Goal: Task Accomplishment & Management: Manage account settings

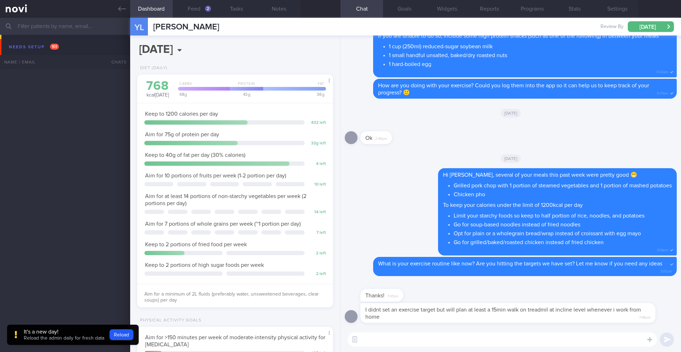
select select "9"
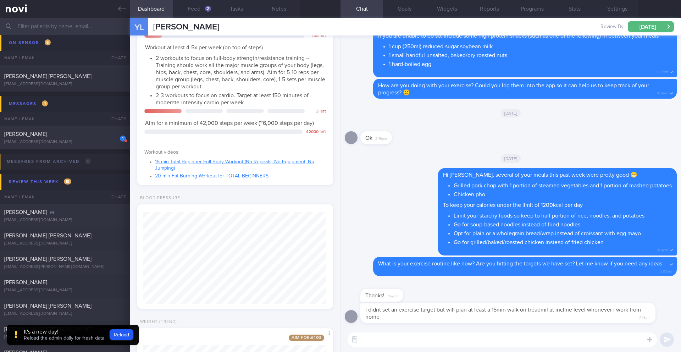
scroll to position [354546, 354467]
click at [393, 342] on textarea at bounding box center [502, 339] width 309 height 14
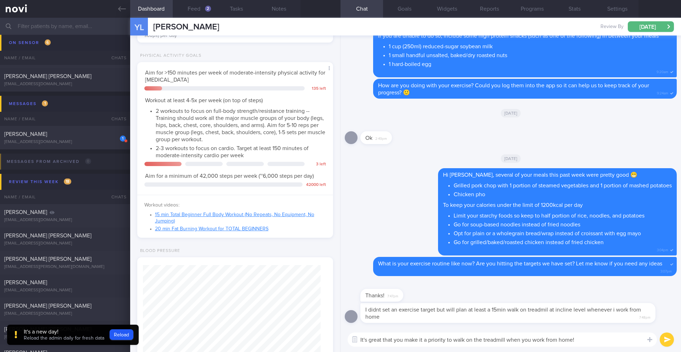
scroll to position [220, 0]
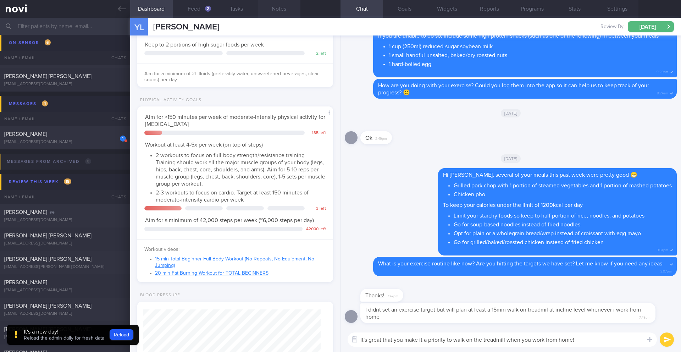
click at [275, 13] on button "Notes" at bounding box center [279, 9] width 43 height 18
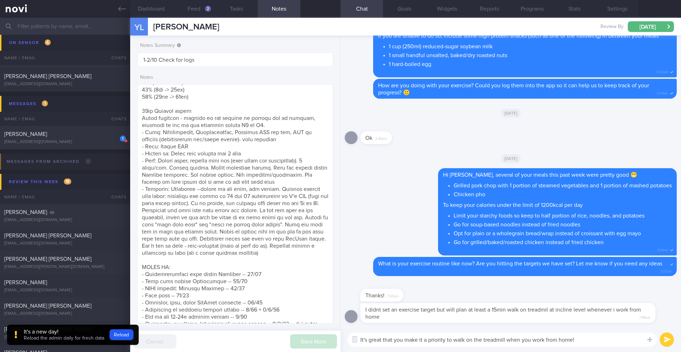
click at [589, 344] on textarea "It's great that you make it a priority to walk on the treadmill when you work f…" at bounding box center [502, 339] width 309 height 14
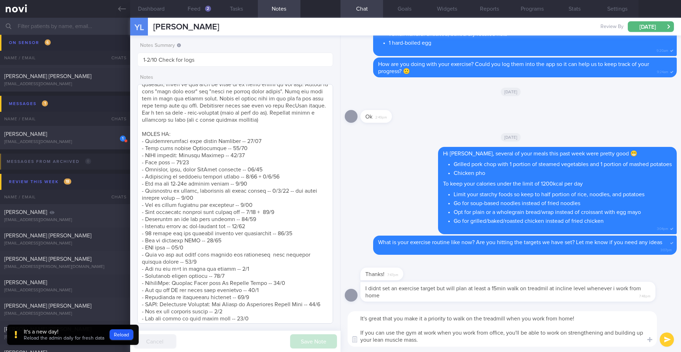
scroll to position [518, 0]
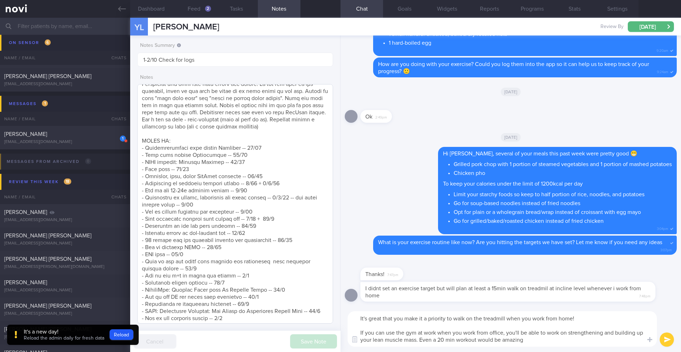
type textarea "It's great that you make it a priority to walk on the treadmill when you work f…"
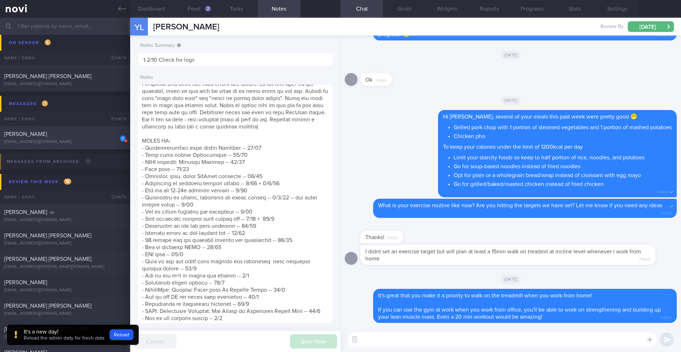
click at [82, 140] on div "[EMAIL_ADDRESS][DOMAIN_NAME]" at bounding box center [65, 141] width 122 height 5
type input "Dig Supp"
type input "[DATE]"
type input "Dig Supp"
type textarea "SUPPORT NEEDED: ACCOUNTABILITY (esp around the holidays). Prefers the direct ap…"
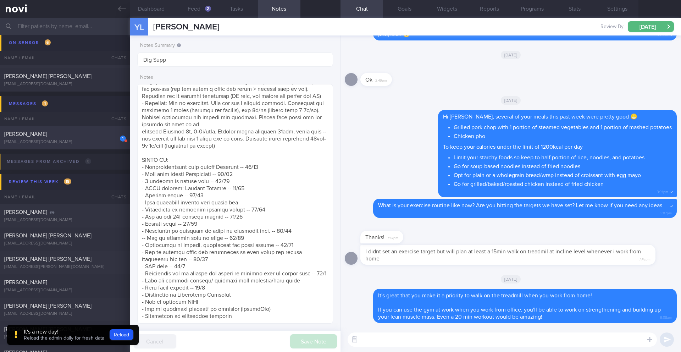
select select "8"
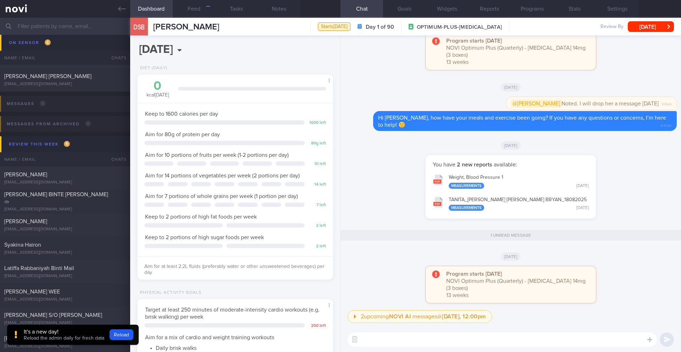
scroll to position [99, 178]
click at [126, 332] on button "Reload" at bounding box center [122, 334] width 24 height 11
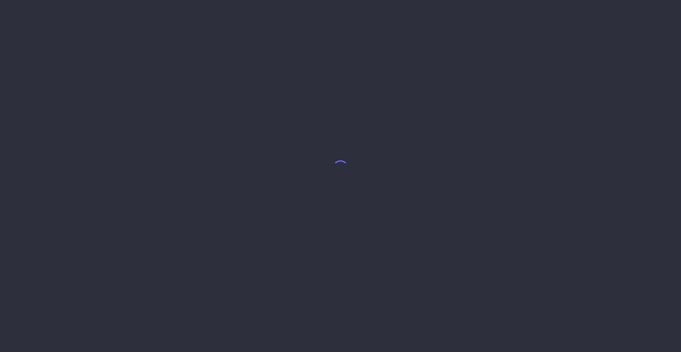
select select "8"
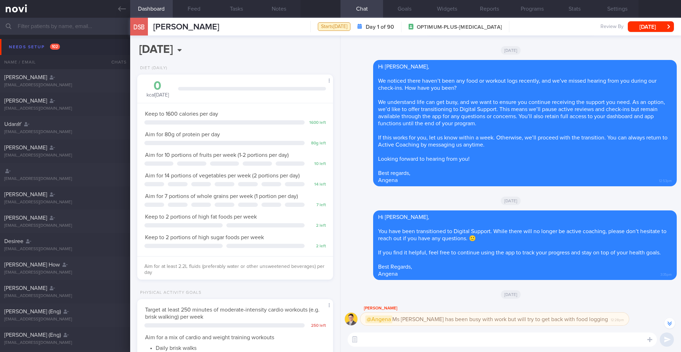
scroll to position [-389, 0]
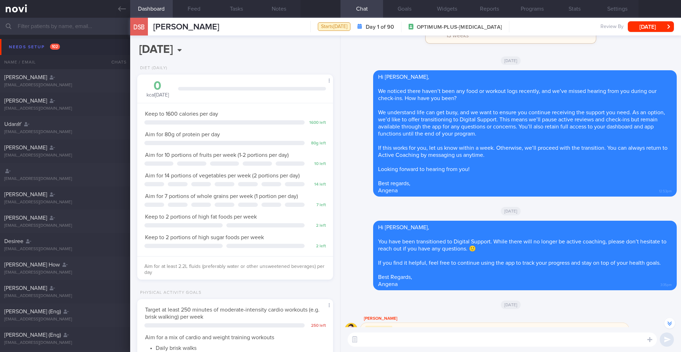
drag, startPoint x: 229, startPoint y: 29, endPoint x: 146, endPoint y: 30, distance: 83.0
click at [146, 30] on div "DSB [PERSON_NAME] [PERSON_NAME] [PERSON_NAME][EMAIL_ADDRESS][DOMAIN_NAME] Start…" at bounding box center [405, 27] width 551 height 18
copy div "[PERSON_NAME]"
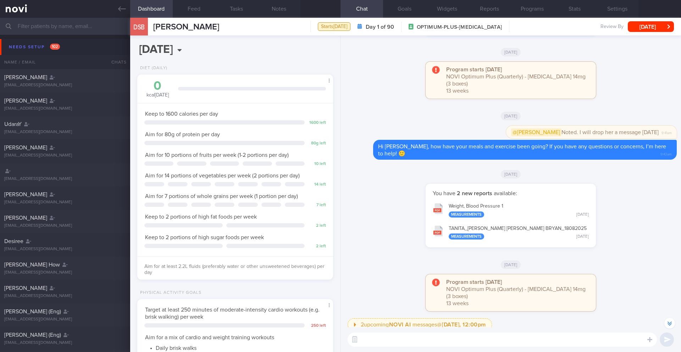
scroll to position [0, 0]
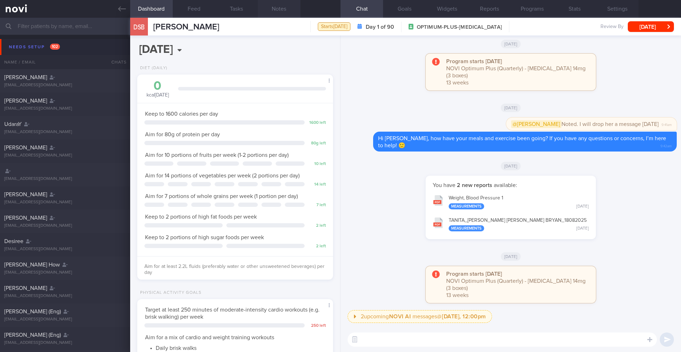
click at [284, 10] on button "Notes" at bounding box center [279, 9] width 43 height 18
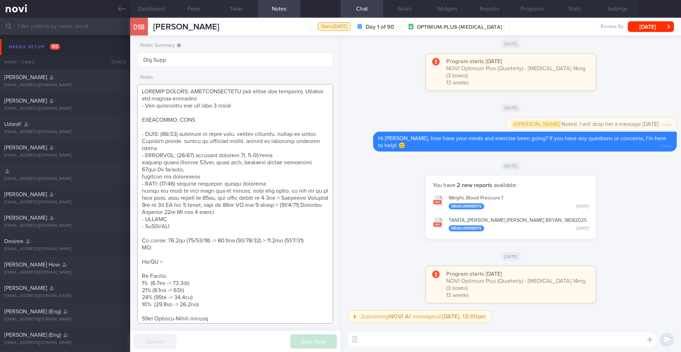
click at [214, 246] on textarea at bounding box center [235, 203] width 196 height 239
click at [314, 240] on textarea at bounding box center [235, 203] width 196 height 239
paste textarea "64.7kg ([DATE])"
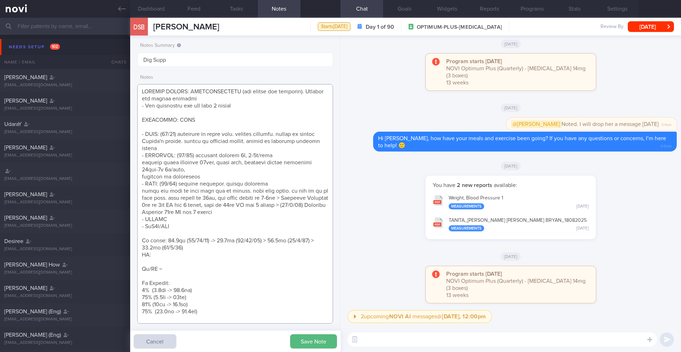
drag, startPoint x: 150, startPoint y: 254, endPoint x: 139, endPoint y: 252, distance: 11.6
click at [139, 254] on textarea at bounding box center [235, 203] width 196 height 239
drag, startPoint x: 178, startPoint y: 269, endPoint x: 139, endPoint y: 266, distance: 39.5
click at [139, 266] on textarea at bounding box center [235, 203] width 196 height 239
click at [149, 265] on textarea at bounding box center [235, 203] width 196 height 239
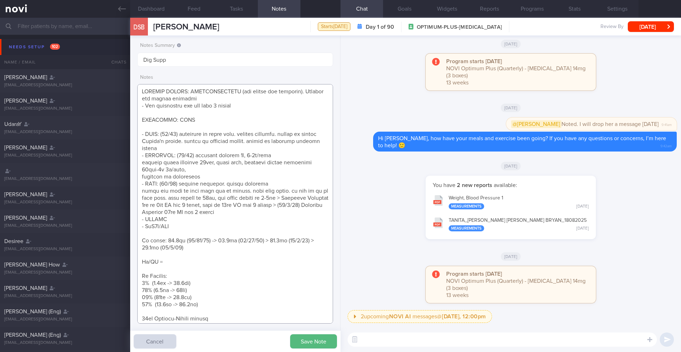
click at [149, 265] on textarea at bounding box center [235, 203] width 196 height 239
type textarea "SUPPORT NEEDED: ACCOUNTABILITY (esp around the holidays). Prefers the direct ap…"
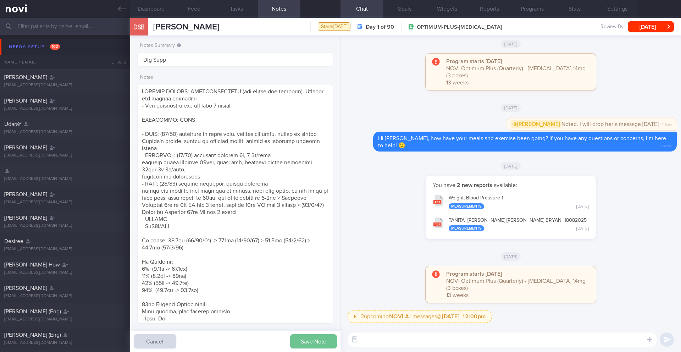
click at [305, 343] on button "Save Note" at bounding box center [313, 341] width 47 height 14
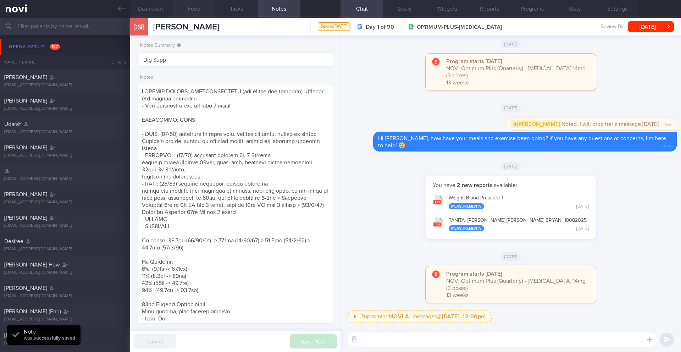
click at [197, 10] on button "Feed" at bounding box center [194, 9] width 43 height 18
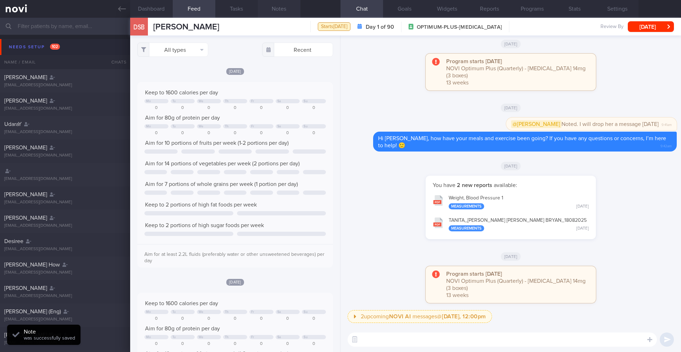
click at [283, 9] on button "Notes" at bounding box center [279, 9] width 43 height 18
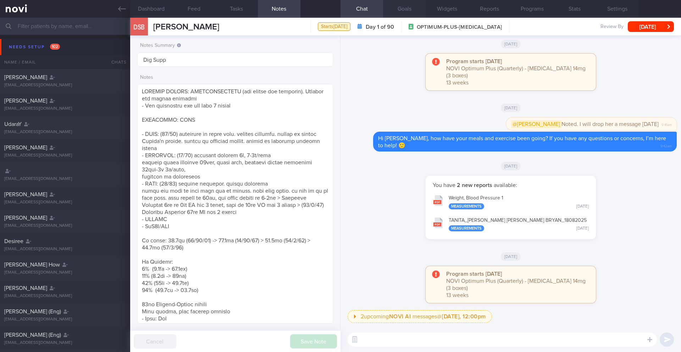
click at [407, 10] on button "Goals" at bounding box center [404, 9] width 43 height 18
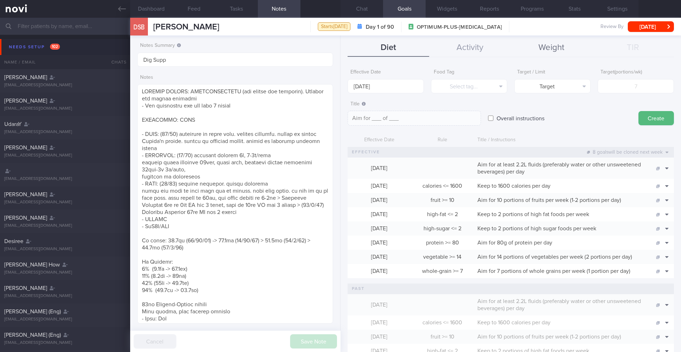
click at [547, 48] on button "Weight" at bounding box center [552, 48] width 82 height 18
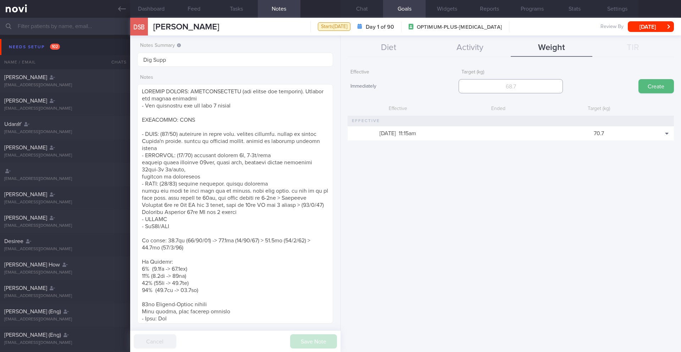
click at [508, 79] on input "number" at bounding box center [511, 86] width 104 height 14
type input "63"
click at [664, 86] on button "Create" at bounding box center [655, 86] width 35 height 14
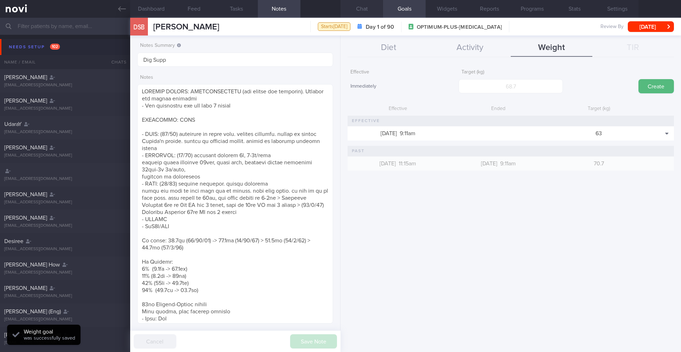
click at [362, 8] on button "Chat" at bounding box center [361, 9] width 43 height 18
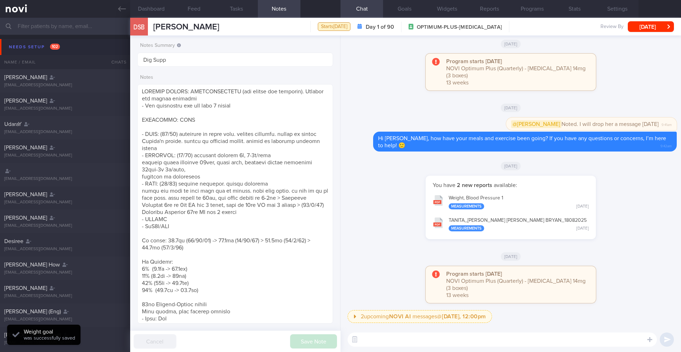
click at [396, 338] on textarea at bounding box center [502, 339] width 309 height 14
click at [420, 338] on textarea "Hi [PERSON_NAME]," at bounding box center [502, 339] width 309 height 14
paste textarea "how are you doing with your diet and exercise goals lately? 🙂"
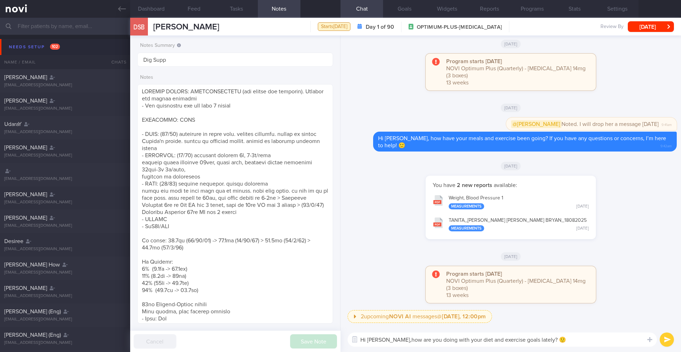
click at [387, 338] on textarea "Hi [PERSON_NAME],how are you doing with your diet and exercise goals lately? 🙂" at bounding box center [502, 339] width 309 height 14
click at [600, 338] on textarea "Hi [PERSON_NAME], how are you doing with your diet and exercise goals lately? 🙂" at bounding box center [502, 339] width 309 height 14
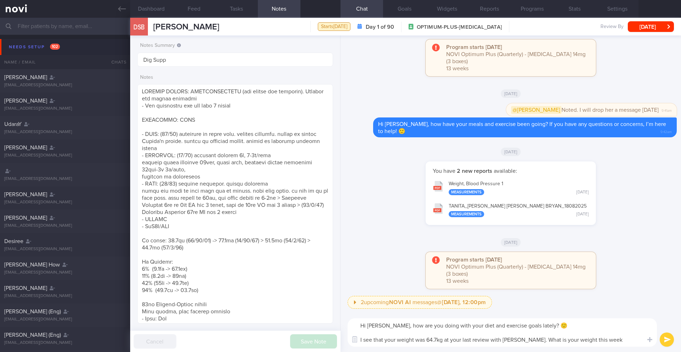
type textarea "Hi [PERSON_NAME], how are you doing with your diet and exercise goals lately? 🙂…"
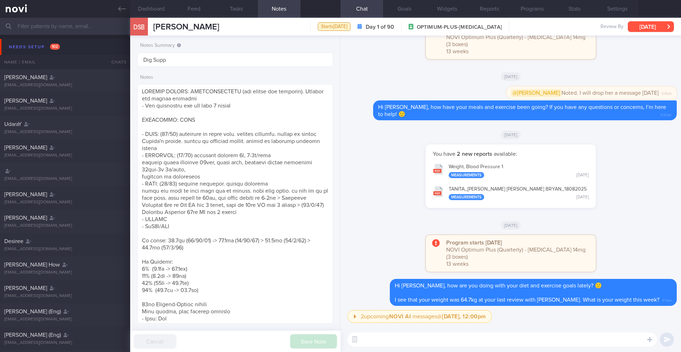
click at [648, 26] on button "[DATE]" at bounding box center [651, 26] width 46 height 11
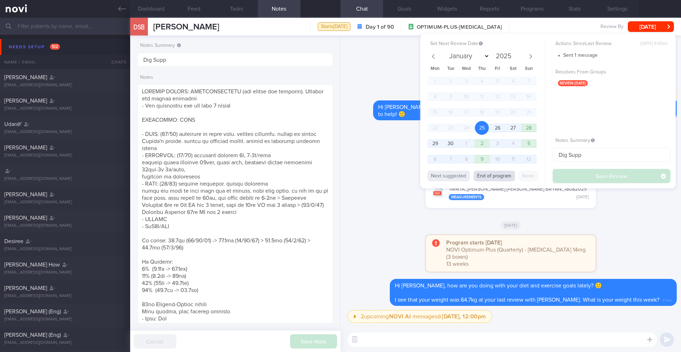
click at [497, 176] on button "End of program" at bounding box center [493, 176] width 41 height 11
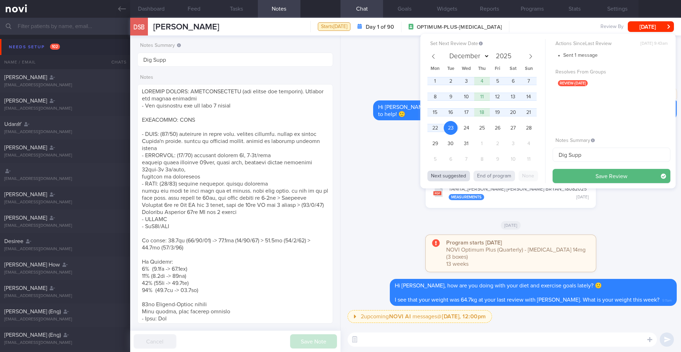
click at [454, 176] on button "Next suggested" at bounding box center [448, 176] width 43 height 11
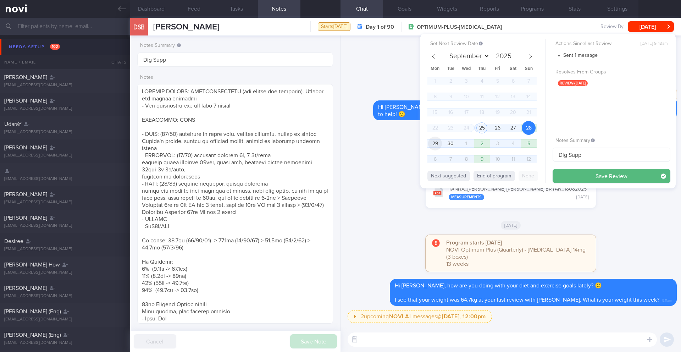
click at [438, 143] on span "29" at bounding box center [435, 144] width 14 height 14
click at [493, 178] on button "End of program" at bounding box center [493, 176] width 41 height 11
select select "11"
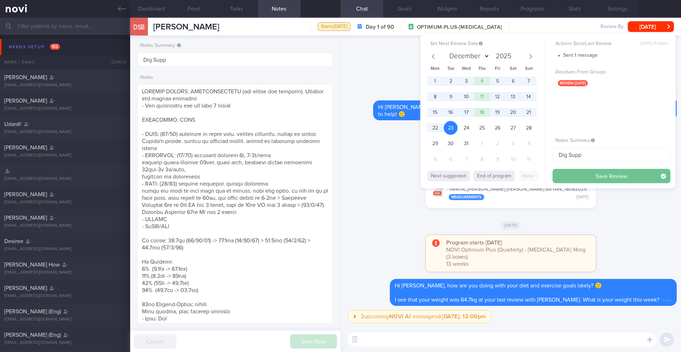
click at [583, 179] on button "Save Review" at bounding box center [612, 176] width 118 height 14
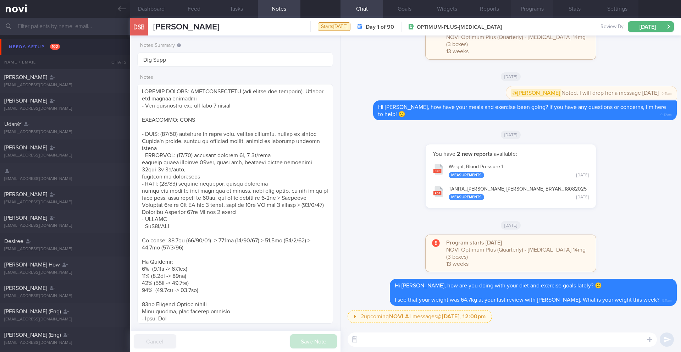
click at [539, 8] on button "Programs" at bounding box center [532, 9] width 43 height 18
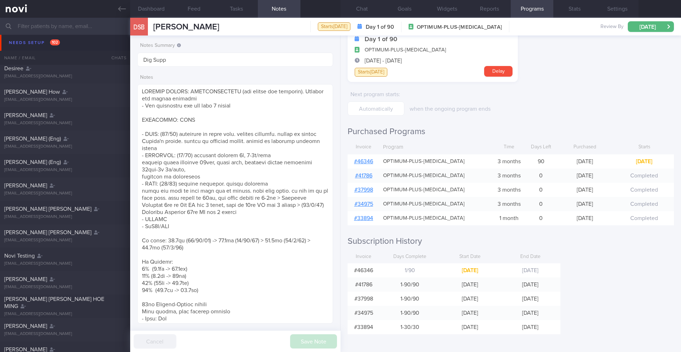
scroll to position [232, 0]
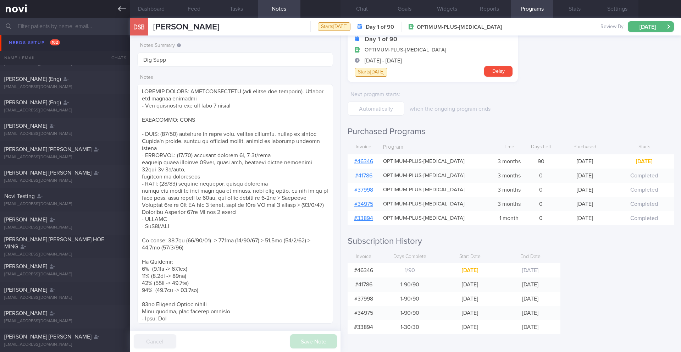
click at [123, 12] on icon at bounding box center [122, 9] width 8 height 8
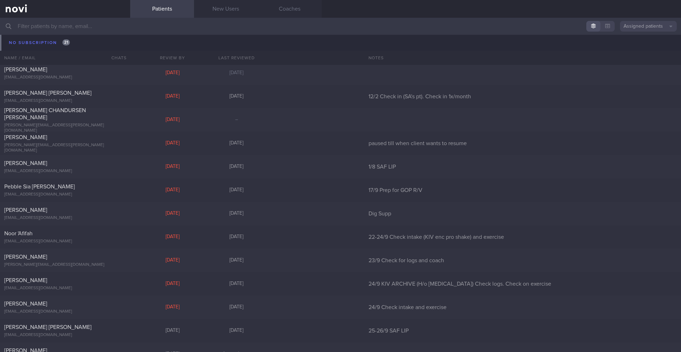
scroll to position [6986, 0]
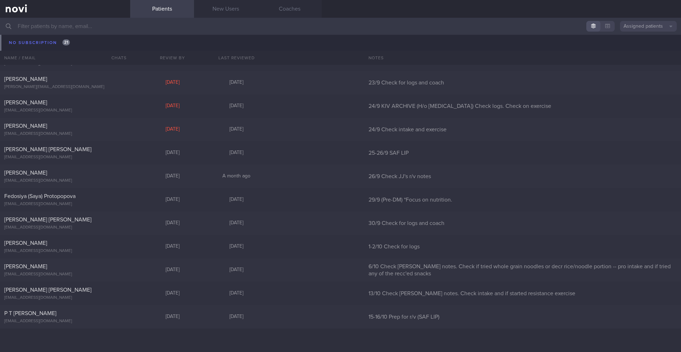
click at [637, 26] on button "Assigned patients" at bounding box center [648, 26] width 57 height 11
click at [634, 49] on button "All active patients" at bounding box center [648, 49] width 57 height 11
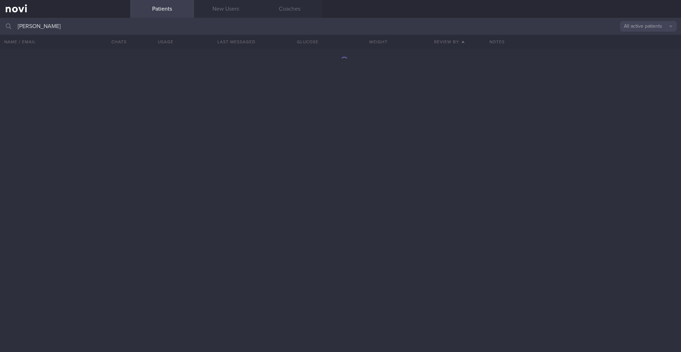
click at [650, 27] on button "All active patients" at bounding box center [648, 26] width 57 height 11
click at [652, 62] on button "Archived patients" at bounding box center [648, 59] width 57 height 11
click at [132, 25] on input "[PERSON_NAME]" at bounding box center [340, 26] width 681 height 17
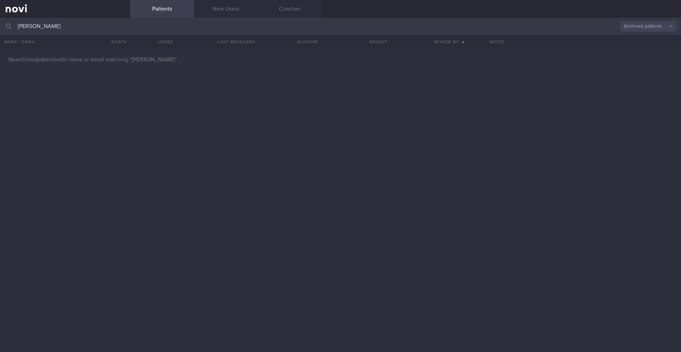
click at [314, 102] on div "No archived patients with name or email matching “ [PERSON_NAME] ”" at bounding box center [340, 200] width 681 height 303
click at [30, 24] on input "[PERSON_NAME]" at bounding box center [340, 26] width 681 height 17
click at [43, 28] on input "[PERSON_NAME]" at bounding box center [340, 26] width 681 height 17
drag, startPoint x: 81, startPoint y: 27, endPoint x: 0, endPoint y: 25, distance: 80.5
click at [0, 25] on input "[PERSON_NAME]" at bounding box center [340, 26] width 681 height 17
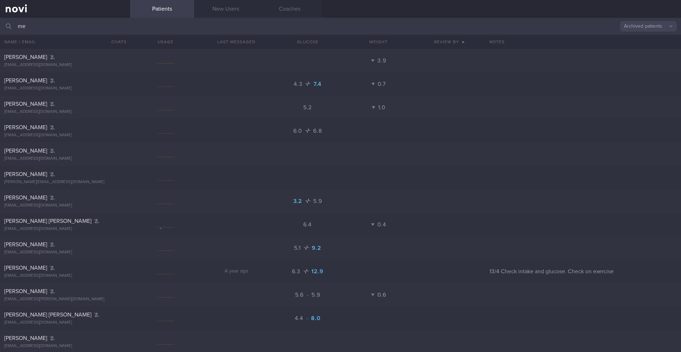
type input "m"
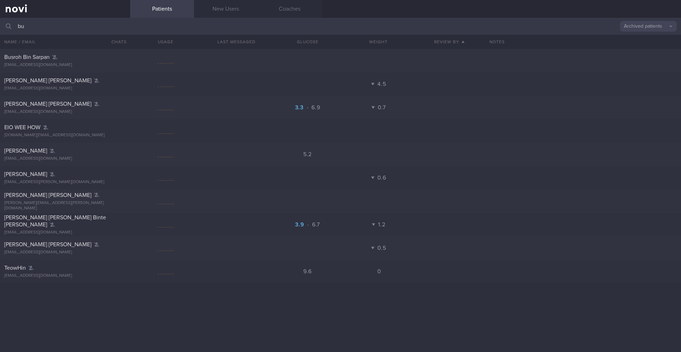
type input "b"
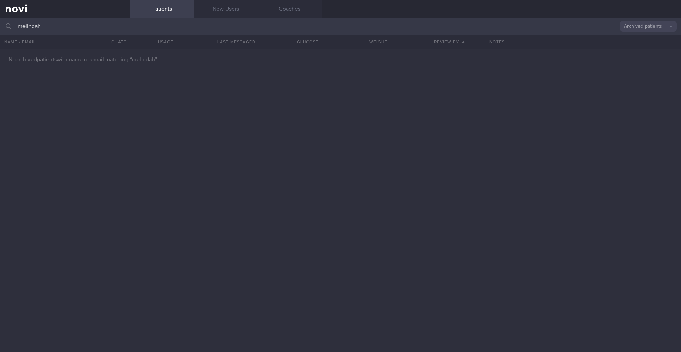
type input "melindah"
click at [662, 27] on button "Archived patients" at bounding box center [648, 26] width 57 height 11
click at [658, 51] on button "All active patients" at bounding box center [648, 49] width 57 height 11
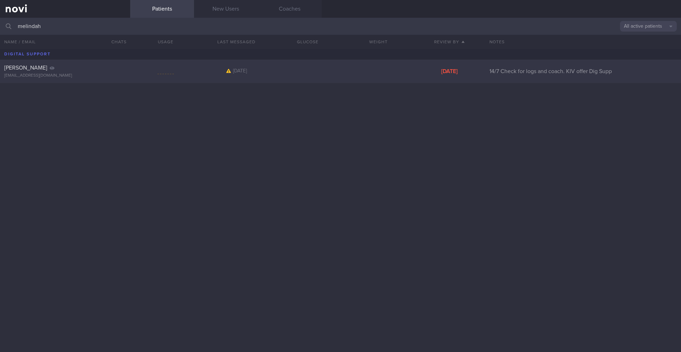
click at [136, 67] on div at bounding box center [165, 71] width 71 height 9
select select "6"
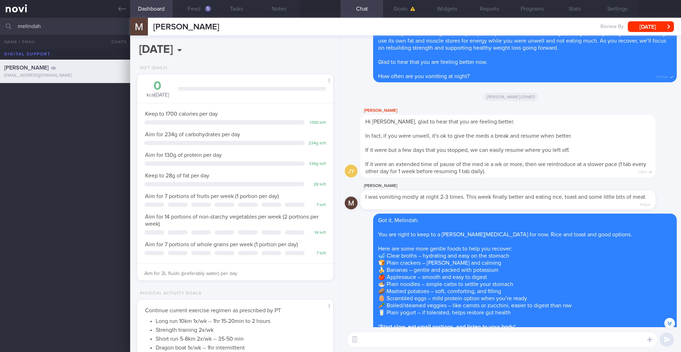
scroll to position [-1380, 0]
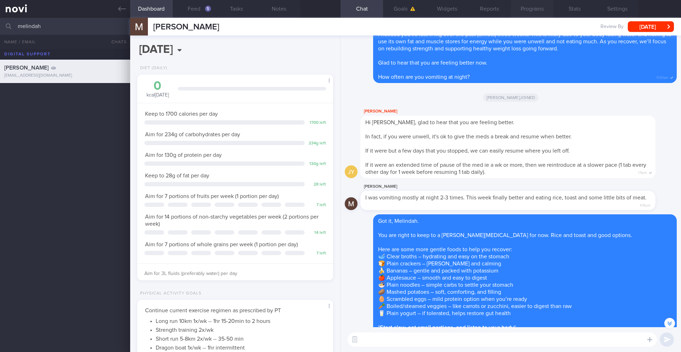
click at [534, 10] on button "Programs" at bounding box center [532, 9] width 43 height 18
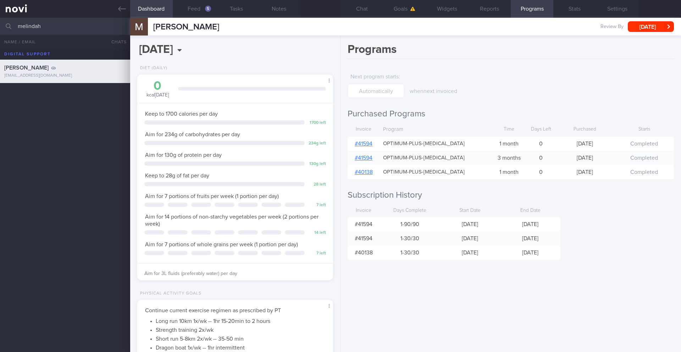
click at [28, 30] on input "melindah" at bounding box center [340, 26] width 681 height 17
click at [62, 113] on div "[PERSON_NAME] [EMAIL_ADDRESS][DOMAIN_NAME] [DATE] [DATE] 14/7 Check for logs an…" at bounding box center [340, 200] width 681 height 303
click at [125, 8] on icon at bounding box center [122, 9] width 8 height 8
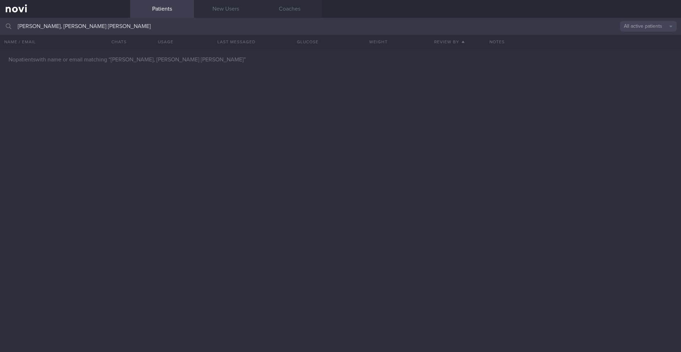
click at [633, 29] on button "All active patients" at bounding box center [648, 26] width 57 height 11
click at [636, 38] on button "Assigned patients" at bounding box center [648, 38] width 57 height 11
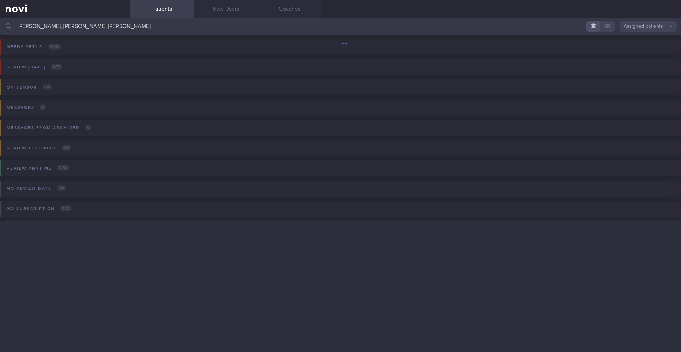
click at [640, 27] on button "Assigned patients" at bounding box center [648, 26] width 57 height 11
click at [640, 61] on button "Archived patients" at bounding box center [648, 59] width 57 height 11
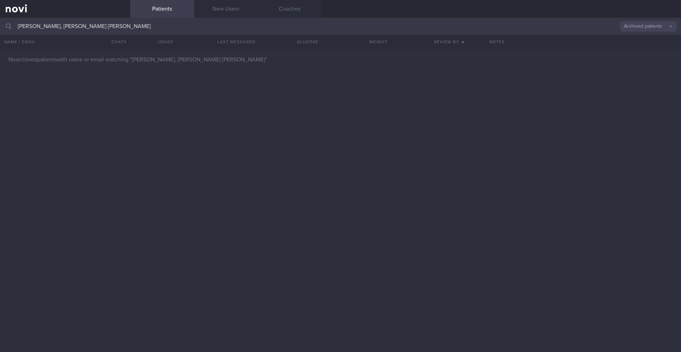
drag, startPoint x: 118, startPoint y: 26, endPoint x: 47, endPoint y: 21, distance: 71.1
click at [42, 26] on input "[PERSON_NAME], [PERSON_NAME] [PERSON_NAME]" at bounding box center [340, 26] width 681 height 17
click at [127, 25] on input "[PERSON_NAME], [PERSON_NAME] [PERSON_NAME]" at bounding box center [340, 26] width 681 height 17
drag, startPoint x: 139, startPoint y: 26, endPoint x: 9, endPoint y: 28, distance: 130.5
click at [9, 28] on div "[PERSON_NAME], [PERSON_NAME] [PERSON_NAME] Archived patients Assigned patients …" at bounding box center [340, 26] width 681 height 17
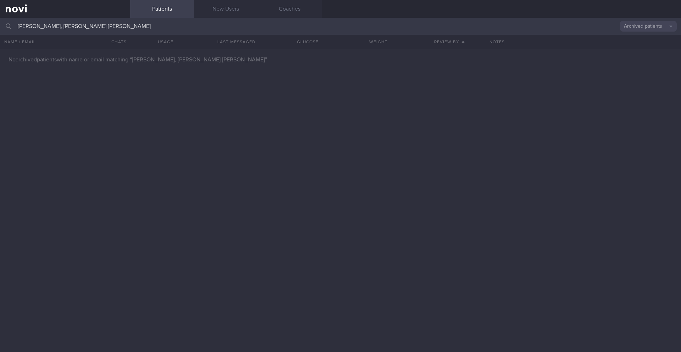
drag, startPoint x: 125, startPoint y: 24, endPoint x: 90, endPoint y: 25, distance: 35.5
click at [90, 25] on input "[PERSON_NAME], [PERSON_NAME] [PERSON_NAME]" at bounding box center [340, 26] width 681 height 17
type input "[PERSON_NAME]"
click at [634, 28] on button "Archived patients" at bounding box center [648, 26] width 57 height 11
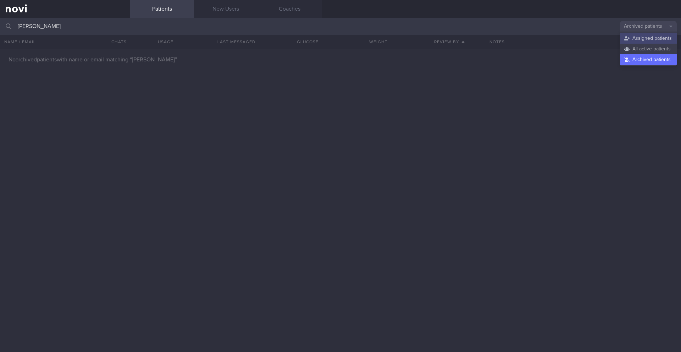
click at [634, 40] on button "Assigned patients" at bounding box center [648, 38] width 57 height 11
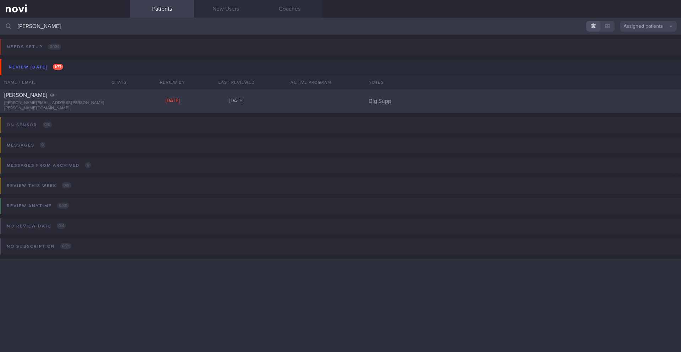
click at [249, 107] on div "[PERSON_NAME] [PERSON_NAME][EMAIL_ADDRESS][PERSON_NAME][PERSON_NAME][DOMAIN_NAM…" at bounding box center [340, 100] width 681 height 23
select select "6"
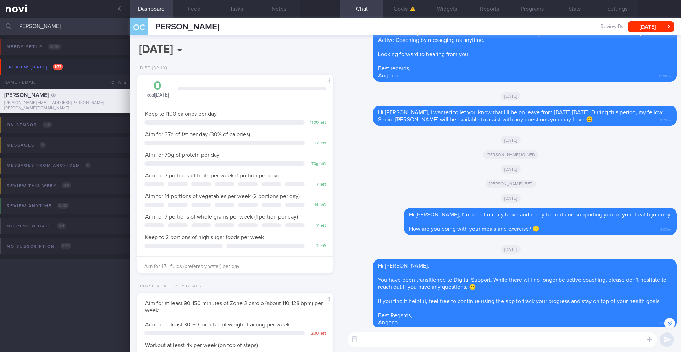
scroll to position [0, 0]
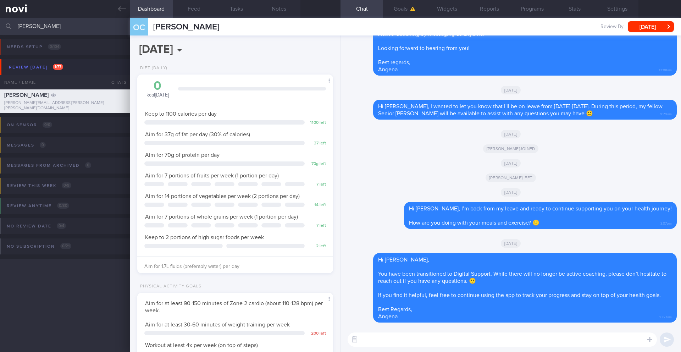
click at [425, 150] on div "[PERSON_NAME] joined" at bounding box center [511, 145] width 332 height 15
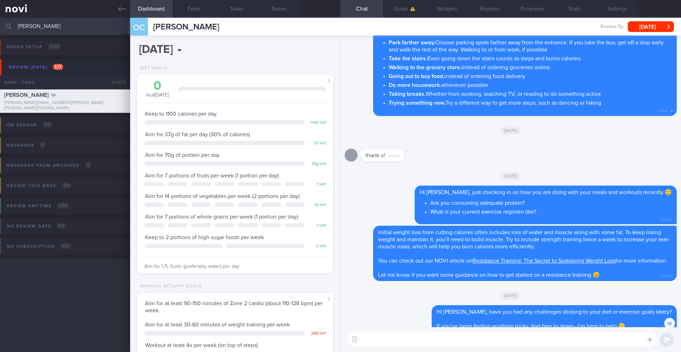
scroll to position [-408, 0]
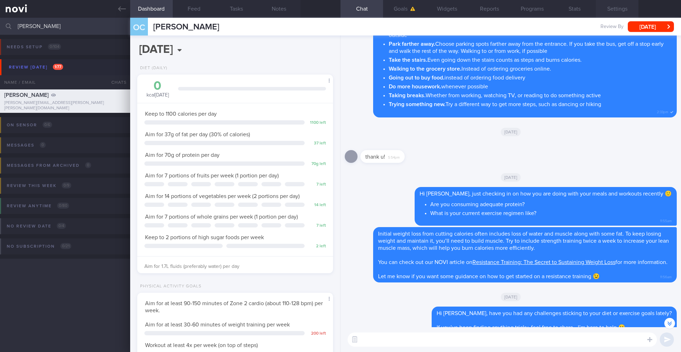
click at [615, 8] on button "Settings" at bounding box center [617, 9] width 43 height 18
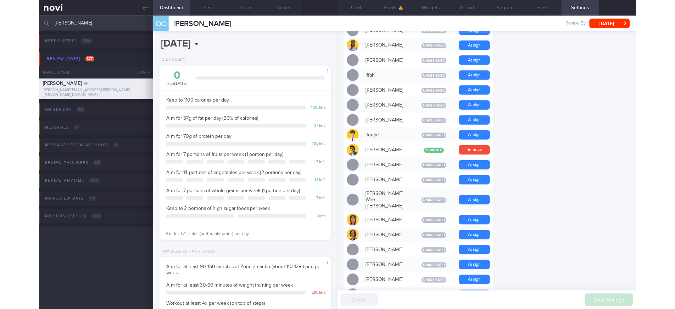
scroll to position [472, 0]
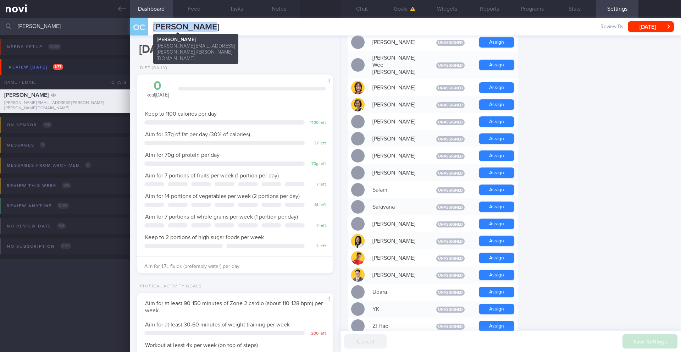
drag, startPoint x: 205, startPoint y: 28, endPoint x: 151, endPoint y: 26, distance: 53.9
click at [151, 26] on div "OC [PERSON_NAME] [PERSON_NAME] [PERSON_NAME][EMAIL_ADDRESS][PERSON_NAME][PERSON…" at bounding box center [405, 27] width 551 height 18
copy span "[PERSON_NAME]"
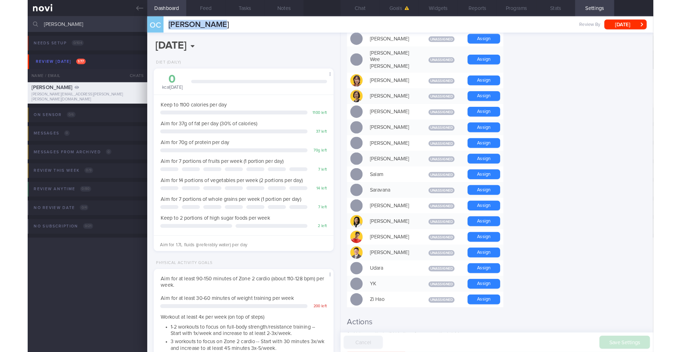
scroll to position [-408, 0]
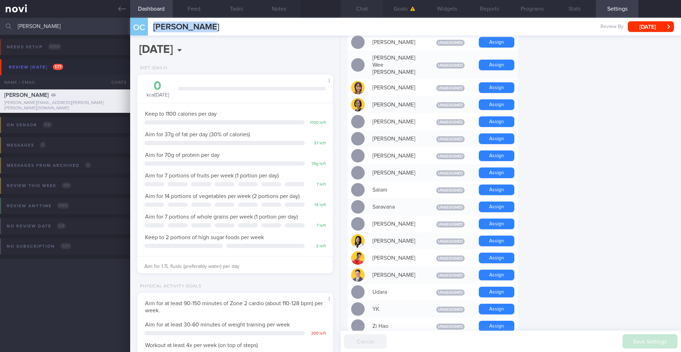
click at [356, 8] on button "Chat" at bounding box center [361, 9] width 43 height 18
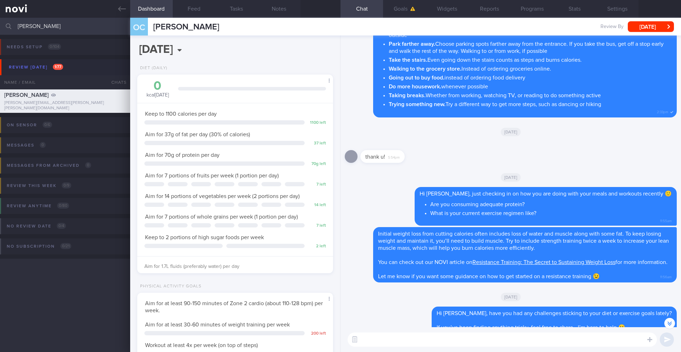
paste textarea "Hi ______, I just wanted to let you know that your NOVI Health account will be …"
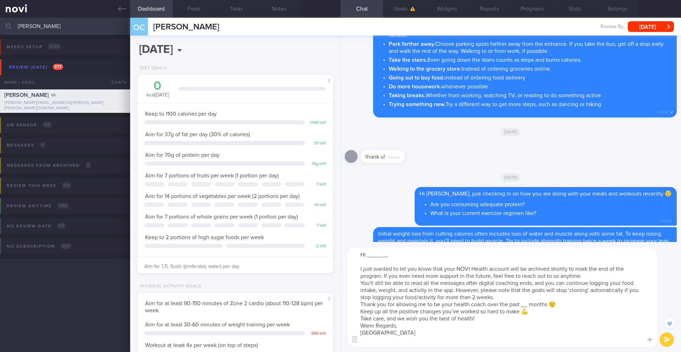
drag, startPoint x: 387, startPoint y: 256, endPoint x: 366, endPoint y: 256, distance: 20.2
click at [366, 256] on textarea "Hi ______, I just wanted to let you know that your NOVI Health account will be …" at bounding box center [502, 296] width 309 height 99
click at [613, 274] on textarea "Hi [PERSON_NAME], I just wanted to let you know that your NOVI Health account w…" at bounding box center [502, 296] width 309 height 99
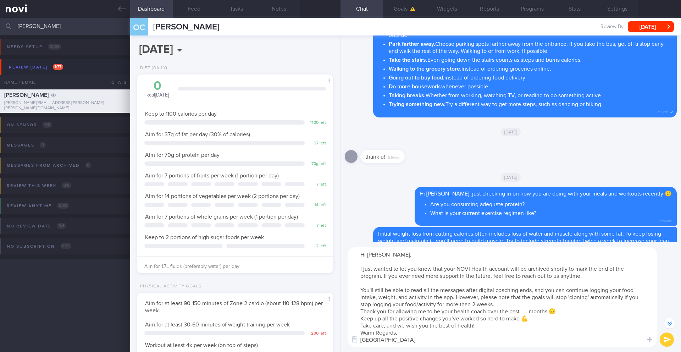
scroll to position [-500, 0]
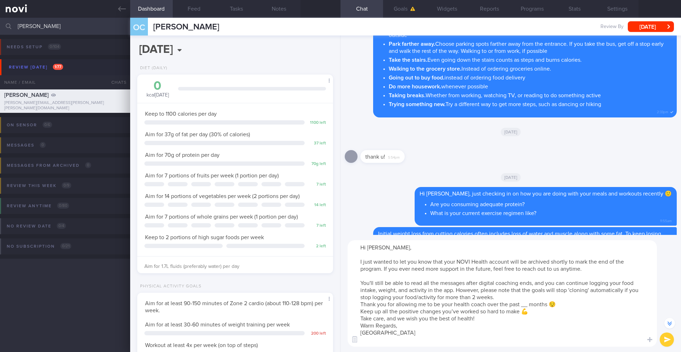
click at [551, 296] on textarea "Hi [PERSON_NAME], I just wanted to let you know that your NOVI Health account w…" at bounding box center [502, 293] width 309 height 106
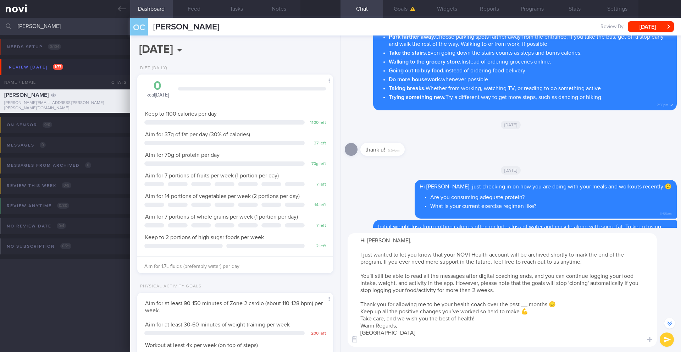
scroll to position [-507, 0]
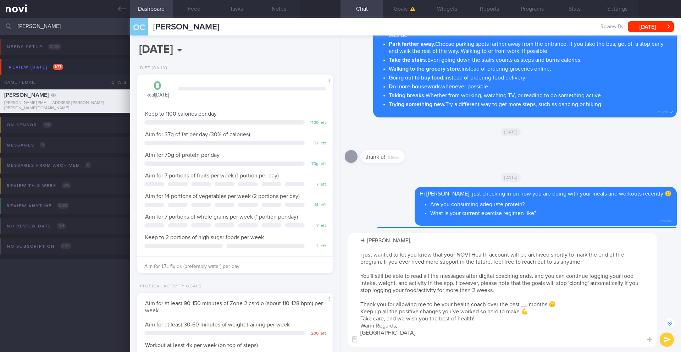
drag, startPoint x: 564, startPoint y: 306, endPoint x: 322, endPoint y: 305, distance: 241.9
click at [322, 306] on div "Dashboard Feed Tasks Notes Chat Goals Widgets Reports Programs Stats Settings O…" at bounding box center [405, 185] width 551 height 334
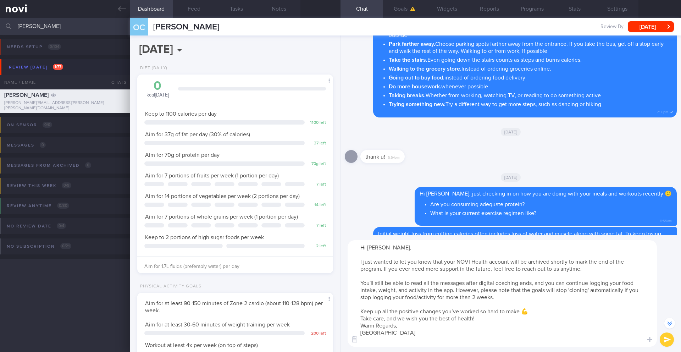
drag, startPoint x: 528, startPoint y: 313, endPoint x: 297, endPoint y: 310, distance: 230.9
click at [297, 310] on div "Dashboard Feed Tasks Notes Chat Goals Widgets Reports Programs Stats Settings O…" at bounding box center [405, 185] width 551 height 334
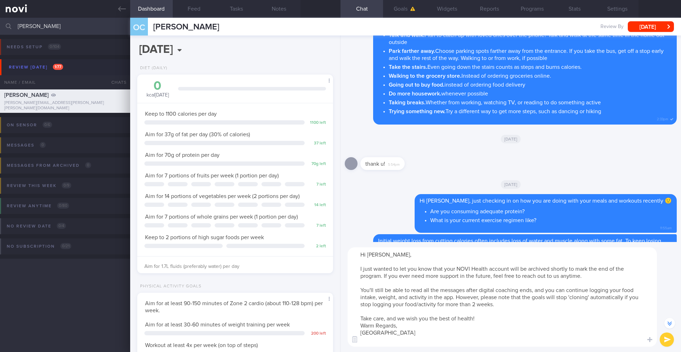
scroll to position [-493, 0]
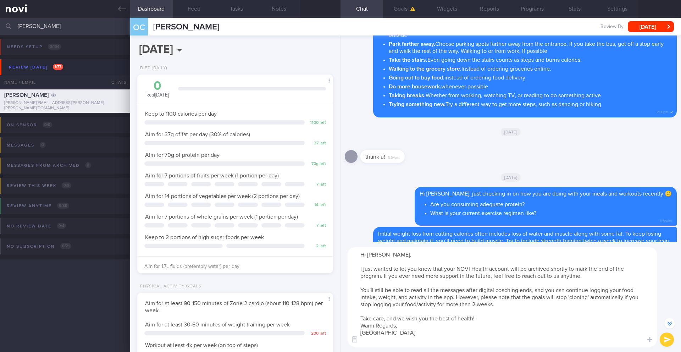
click at [480, 319] on textarea "Hi [PERSON_NAME], I just wanted to let you know that your NOVI Health account w…" at bounding box center [502, 296] width 309 height 99
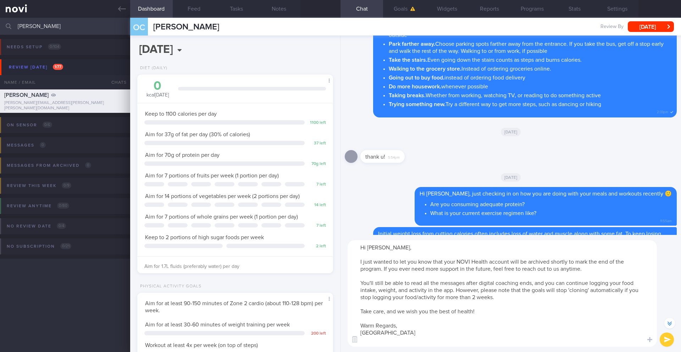
type textarea "Hi [PERSON_NAME], I just wanted to let you know that your NOVI Health account w…"
click at [671, 342] on button "submit" at bounding box center [667, 339] width 14 height 14
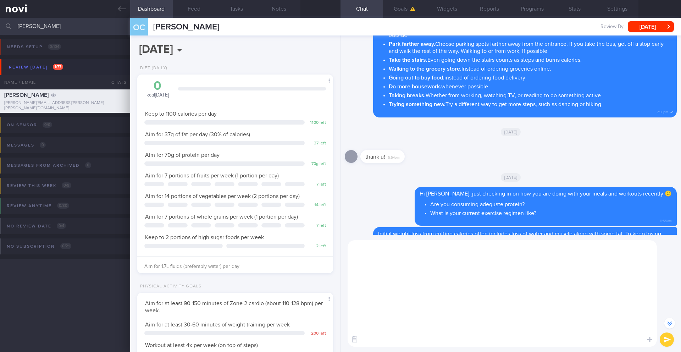
scroll to position [0, 0]
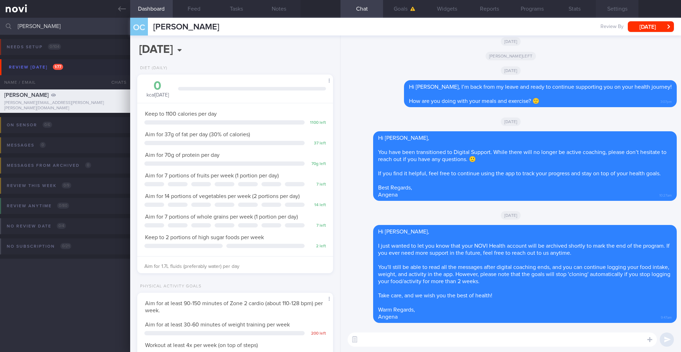
click at [624, 14] on button "Settings" at bounding box center [617, 9] width 43 height 18
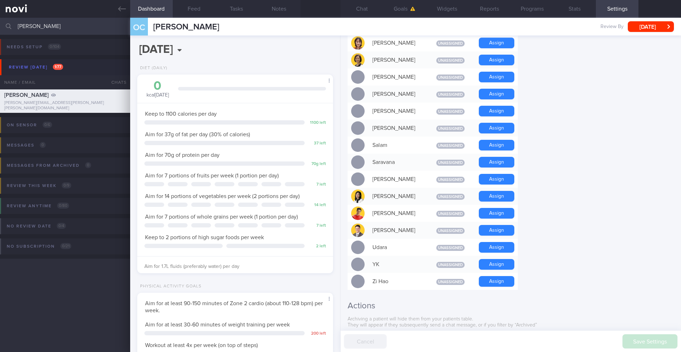
scroll to position [581, 0]
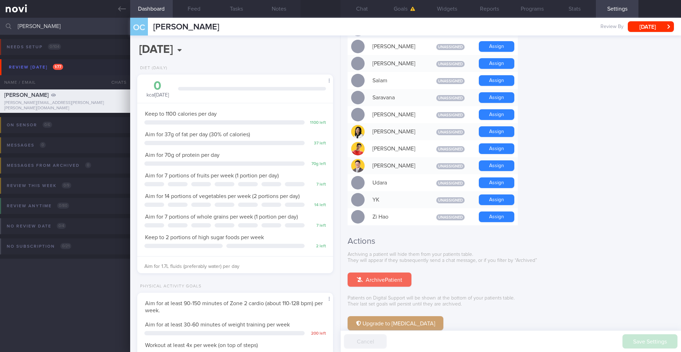
click at [391, 272] on button "Archive Patient" at bounding box center [380, 279] width 64 height 14
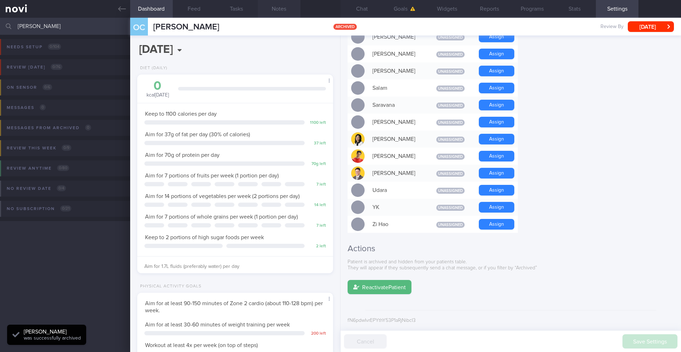
scroll to position [538, 0]
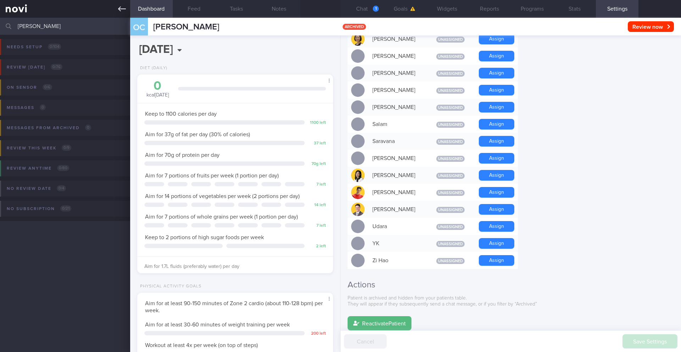
click at [123, 10] on icon at bounding box center [122, 9] width 8 height 8
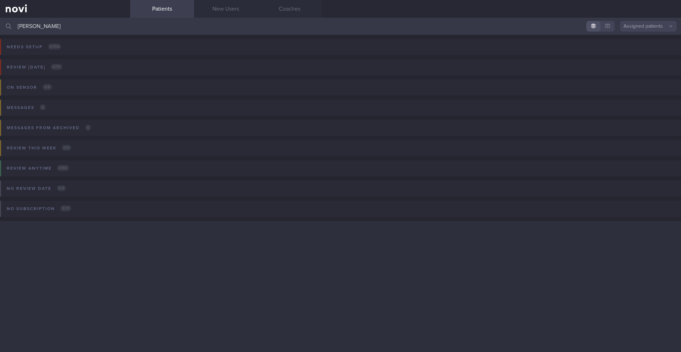
click at [49, 28] on input "[PERSON_NAME]" at bounding box center [340, 26] width 681 height 17
click at [30, 26] on input "[PERSON_NAME]" at bounding box center [340, 26] width 681 height 17
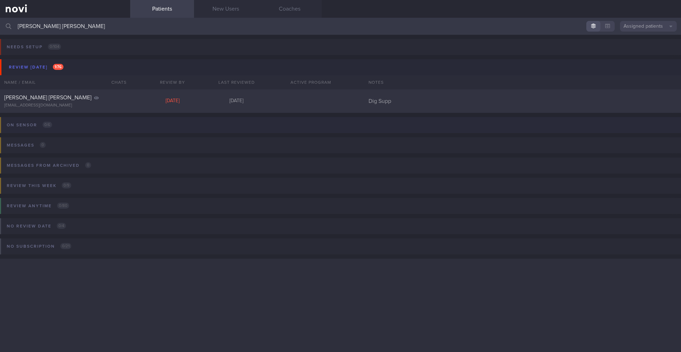
type input "[PERSON_NAME] [PERSON_NAME]"
click at [51, 101] on div "[PERSON_NAME] [PERSON_NAME] [EMAIL_ADDRESS][DOMAIN_NAME]" at bounding box center [65, 101] width 130 height 14
select select "8"
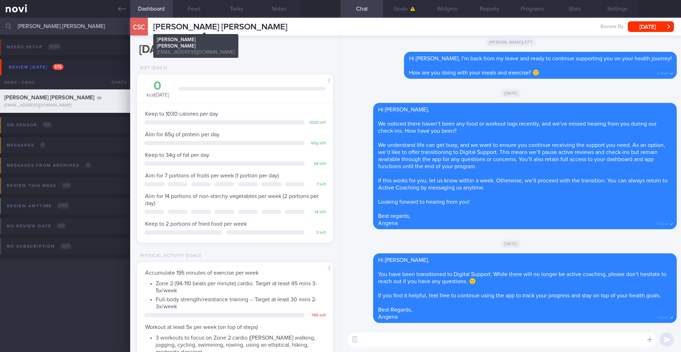
click at [181, 28] on span "[PERSON_NAME] [PERSON_NAME]" at bounding box center [220, 27] width 134 height 9
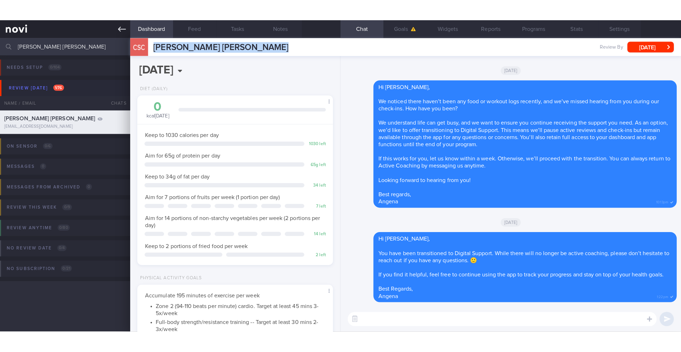
scroll to position [99, 178]
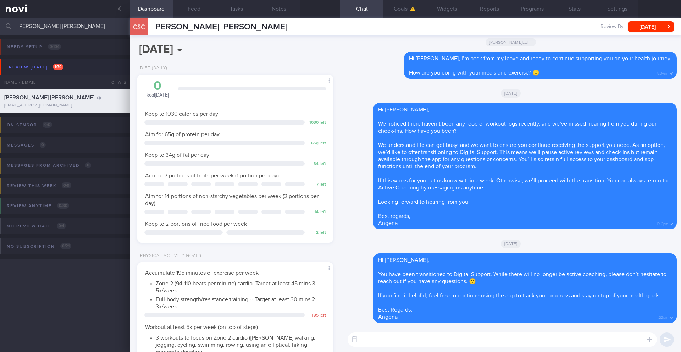
paste textarea "Hi ______, I just wanted to let you know that your NOVI Health account will be …"
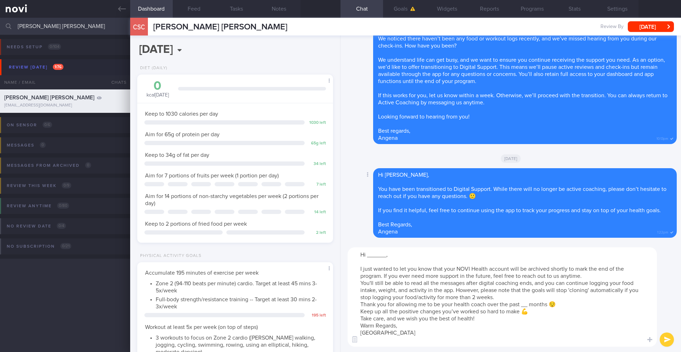
scroll to position [0, 0]
drag, startPoint x: 385, startPoint y: 257, endPoint x: 366, endPoint y: 256, distance: 19.2
click at [366, 256] on textarea "Hi ______, I just wanted to let you know that your NOVI Health account will be …" at bounding box center [502, 296] width 309 height 99
click at [584, 276] on textarea "Hi [PERSON_NAME], I just wanted to let you know that your NOVI Health account w…" at bounding box center [502, 296] width 309 height 99
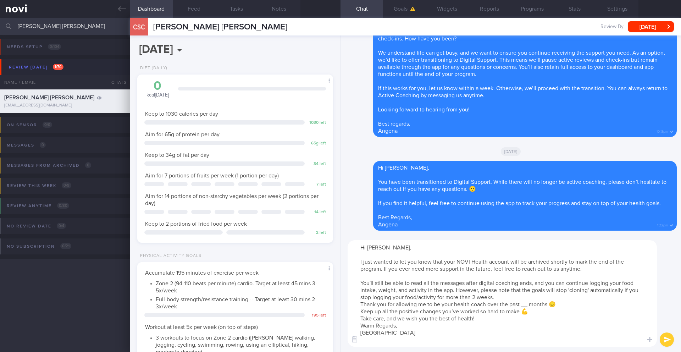
click at [560, 297] on textarea "Hi [PERSON_NAME], I just wanted to let you know that your NOVI Health account w…" at bounding box center [502, 293] width 309 height 106
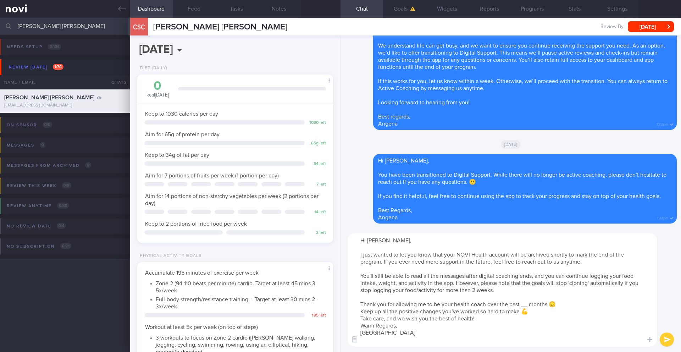
drag, startPoint x: 544, startPoint y: 313, endPoint x: 353, endPoint y: 303, distance: 191.1
click at [353, 303] on textarea "Hi [PERSON_NAME], I just wanted to let you know that your NOVI Health account w…" at bounding box center [502, 289] width 309 height 113
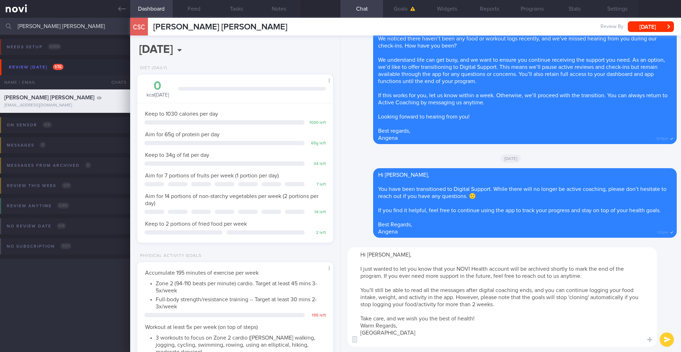
click at [486, 318] on textarea "Hi [PERSON_NAME], I just wanted to let you know that your NOVI Health account w…" at bounding box center [502, 296] width 309 height 99
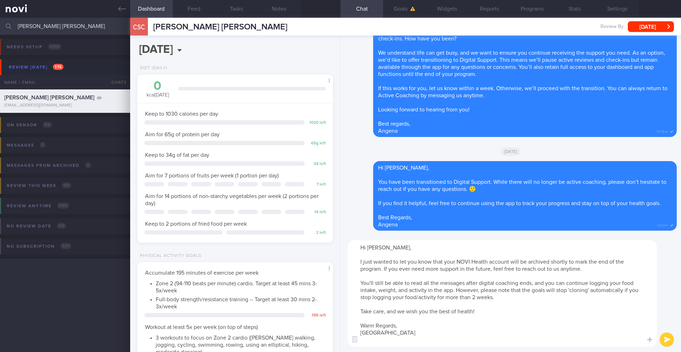
type textarea "Hi [PERSON_NAME], I just wanted to let you know that your NOVI Health account w…"
click at [658, 336] on div "Hi [PERSON_NAME], I just wanted to let you know that your NOVI Health account w…" at bounding box center [510, 293] width 340 height 117
click at [661, 337] on button "submit" at bounding box center [667, 339] width 14 height 14
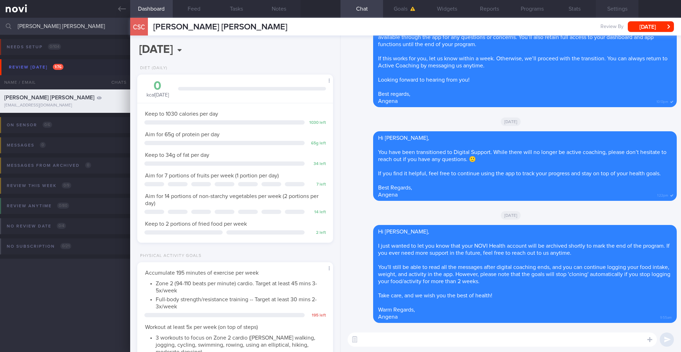
click at [613, 10] on button "Settings" at bounding box center [617, 9] width 43 height 18
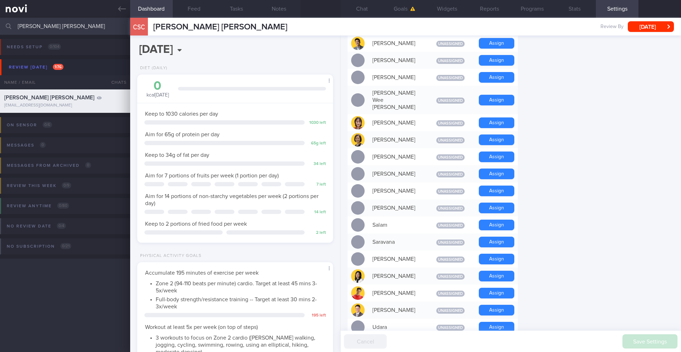
scroll to position [581, 0]
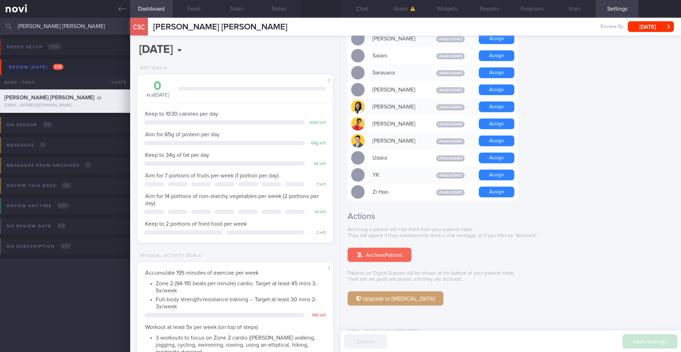
click at [392, 248] on button "Archive Patient" at bounding box center [380, 255] width 64 height 14
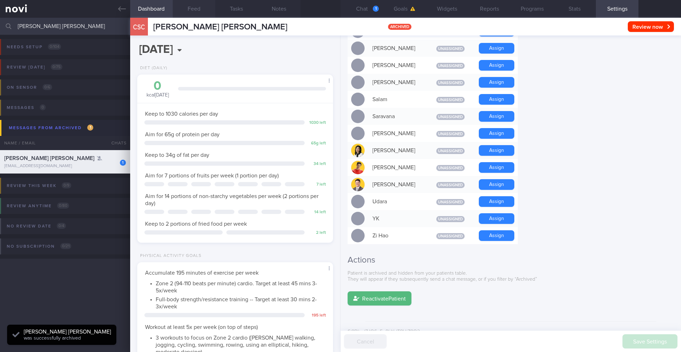
scroll to position [0, 0]
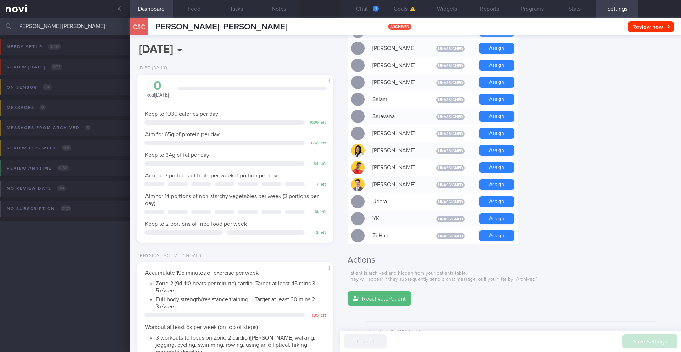
click at [57, 28] on input "[PERSON_NAME] [PERSON_NAME]" at bounding box center [340, 26] width 681 height 17
click at [65, 261] on div "Needs setup 0 / 104 Name / Email Chats Setup tasks needed Review [DATE] 0 / 75 …" at bounding box center [340, 193] width 681 height 317
drag, startPoint x: 91, startPoint y: 26, endPoint x: 12, endPoint y: 25, distance: 79.4
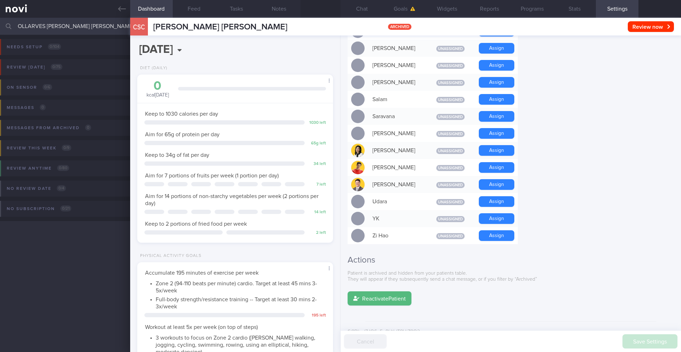
click at [12, 25] on div "OLLARVES [PERSON_NAME] [PERSON_NAME] Assigned patients Assigned patients All ac…" at bounding box center [340, 26] width 681 height 17
drag, startPoint x: 116, startPoint y: 26, endPoint x: 0, endPoint y: 24, distance: 116.0
click at [0, 24] on input "OLLARVES [PERSON_NAME] [PERSON_NAME]" at bounding box center [340, 26] width 681 height 17
type input "[PERSON_NAME]"
click at [118, 10] on icon at bounding box center [122, 9] width 8 height 8
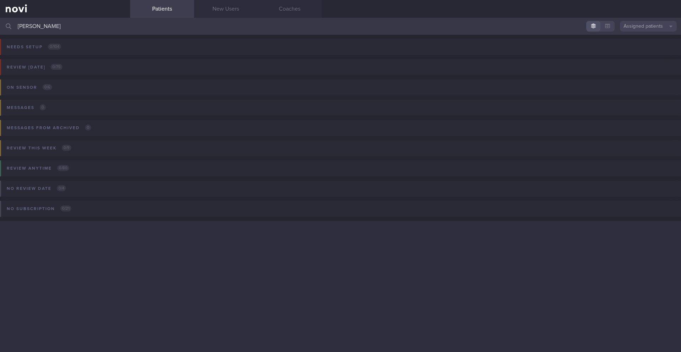
click at [642, 28] on button "Assigned patients" at bounding box center [648, 26] width 57 height 11
click at [642, 59] on button "Archived patients" at bounding box center [648, 59] width 57 height 11
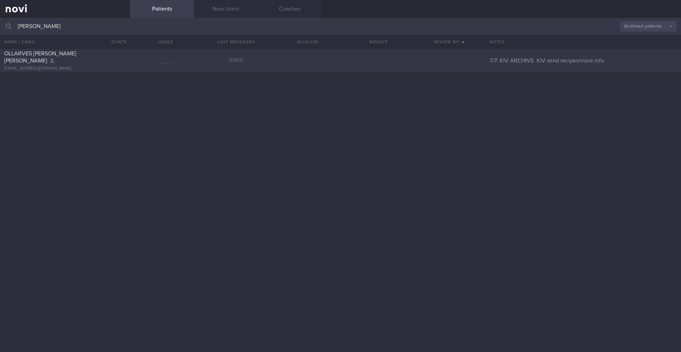
click at [141, 65] on div at bounding box center [165, 60] width 71 height 9
select select "8"
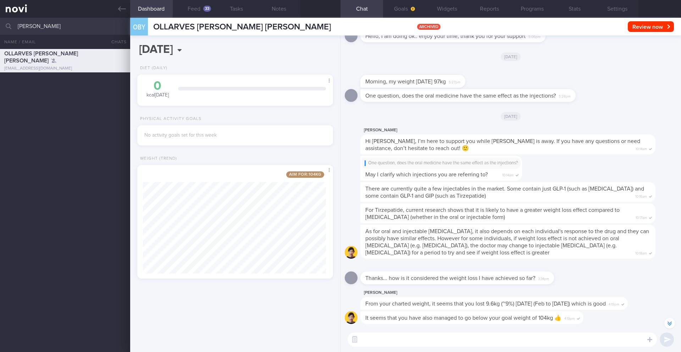
scroll to position [-683, 0]
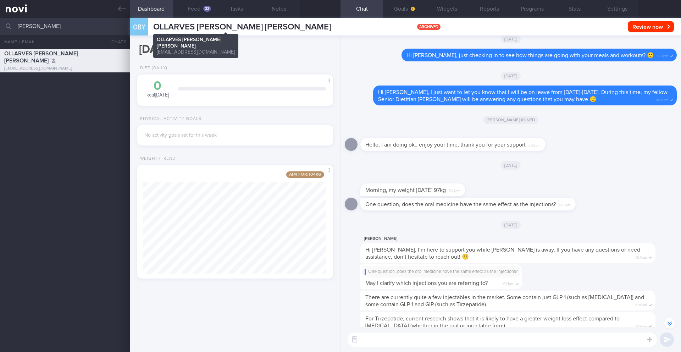
click at [239, 21] on div "OBY OLLARVES [PERSON_NAME] [PERSON_NAME] [PERSON_NAME] [PERSON_NAME] [EMAIL_ADD…" at bounding box center [230, 27] width 201 height 18
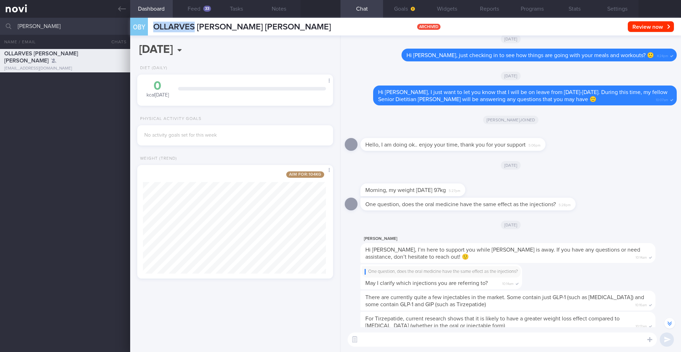
click at [239, 21] on div "OBY OLLARVES [PERSON_NAME] [PERSON_NAME] [PERSON_NAME] [PERSON_NAME] [EMAIL_ADD…" at bounding box center [230, 27] width 201 height 18
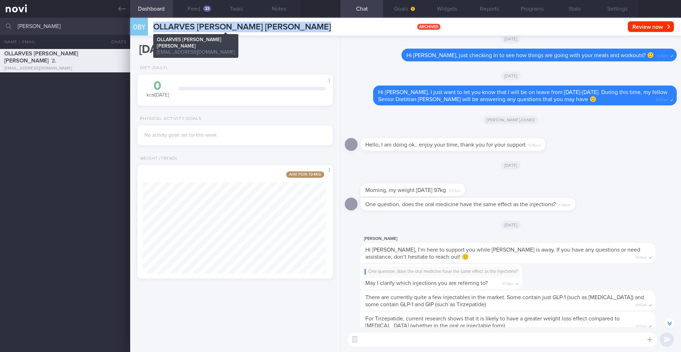
copy div "OLLARVES [PERSON_NAME] [PERSON_NAME] [PERSON_NAME] [PERSON_NAME] [EMAIL_ADDRESS…"
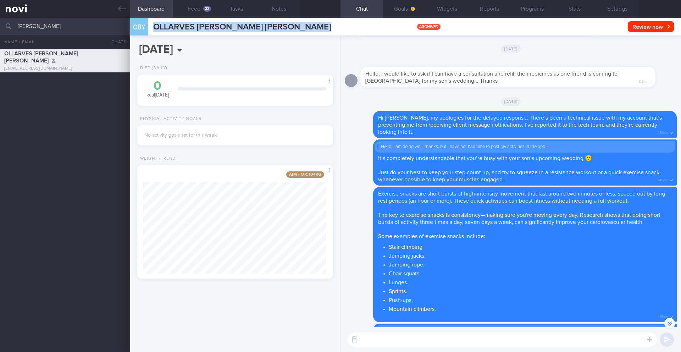
scroll to position [-1078, 0]
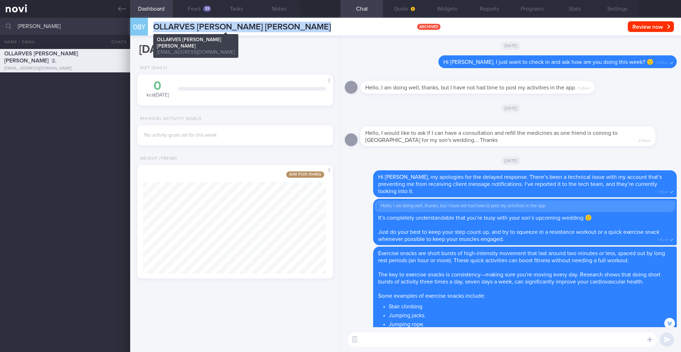
copy div "OLLARVES [PERSON_NAME] [PERSON_NAME] [PERSON_NAME] [PERSON_NAME] [EMAIL_ADDRESS…"
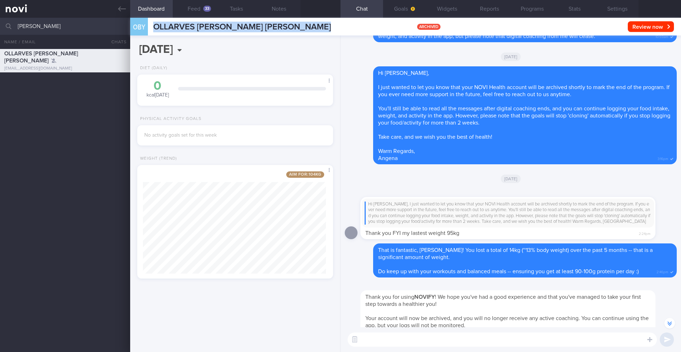
scroll to position [-124, 0]
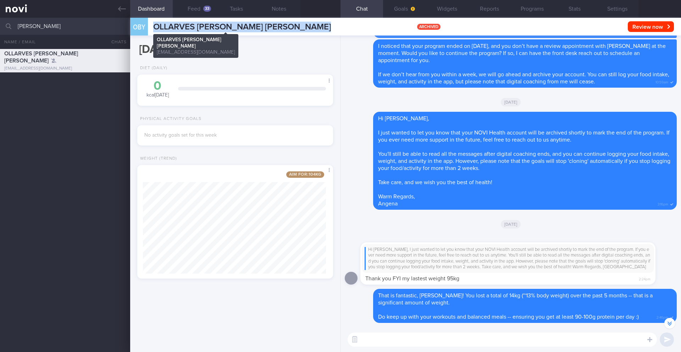
copy div "OLLARVES [PERSON_NAME] [PERSON_NAME] [PERSON_NAME] [PERSON_NAME] [EMAIL_ADDRESS…"
click at [118, 9] on icon at bounding box center [122, 8] width 8 height 5
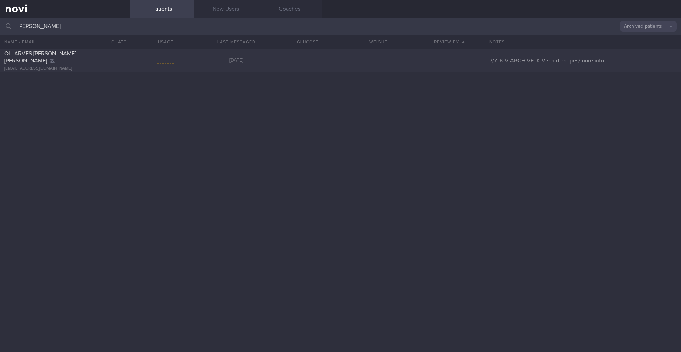
click at [628, 29] on button "Archived patients" at bounding box center [648, 26] width 57 height 11
click at [630, 41] on button "Assigned patients" at bounding box center [648, 38] width 57 height 11
click at [83, 27] on input "[PERSON_NAME]" at bounding box center [340, 26] width 681 height 17
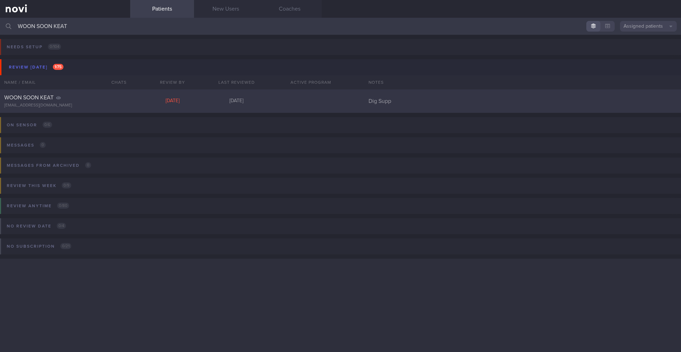
type input "WOON SOON KEAT"
click at [96, 98] on div "WOON SOON KEAT" at bounding box center [64, 97] width 120 height 7
select select "4"
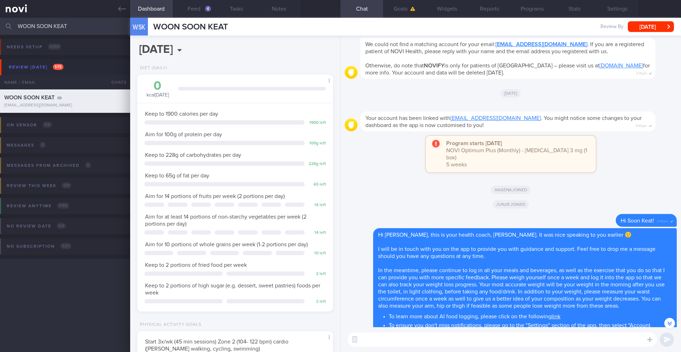
scroll to position [-1771, 0]
click at [277, 9] on button "Notes" at bounding box center [279, 9] width 43 height 18
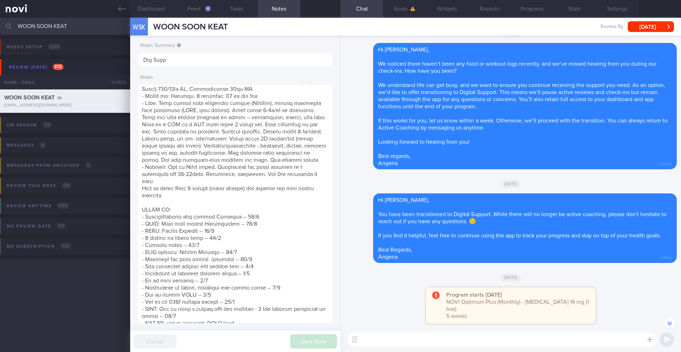
scroll to position [0, 0]
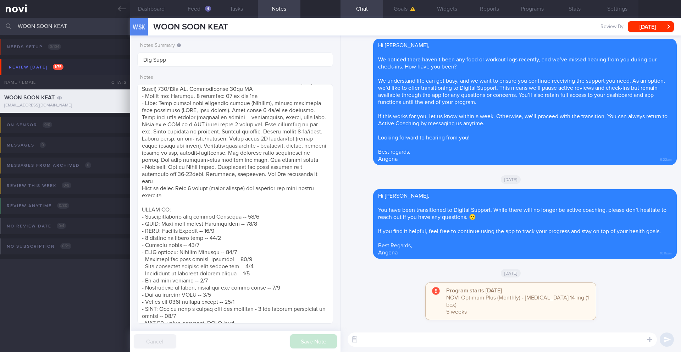
click at [63, 30] on input "WOON SOON KEAT" at bounding box center [340, 26] width 681 height 17
click at [202, 26] on span "WOON SOON KEAT" at bounding box center [190, 27] width 75 height 9
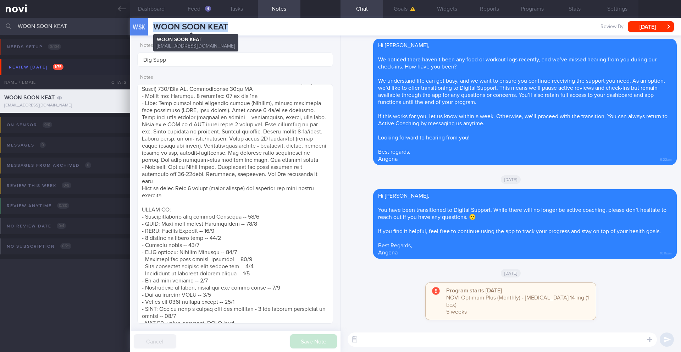
click at [202, 26] on span "WOON SOON KEAT" at bounding box center [190, 27] width 75 height 9
copy div "[PERSON_NAME] SOON [PERSON_NAME] SOON KEAT [EMAIL_ADDRESS][DOMAIN_NAME]"
paste textarea "Hi ______, I just wanted to let you know that your NOVI Health account will be …"
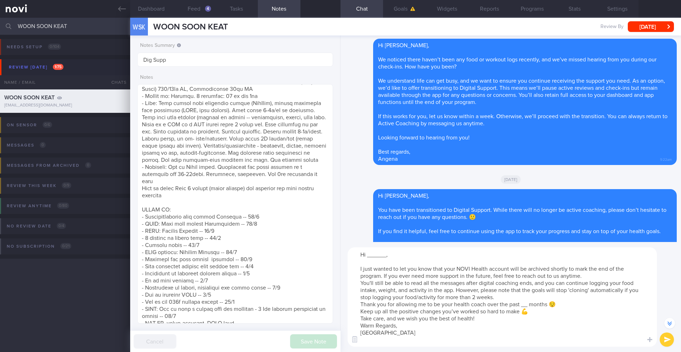
drag, startPoint x: 387, startPoint y: 255, endPoint x: 369, endPoint y: 254, distance: 17.4
click at [369, 254] on textarea "Hi ______, I just wanted to let you know that your NOVI Health account will be …" at bounding box center [502, 296] width 309 height 99
click at [587, 274] on textarea "Hi [PERSON_NAME], I just wanted to let you know that your NOVI Health account w…" at bounding box center [502, 296] width 309 height 99
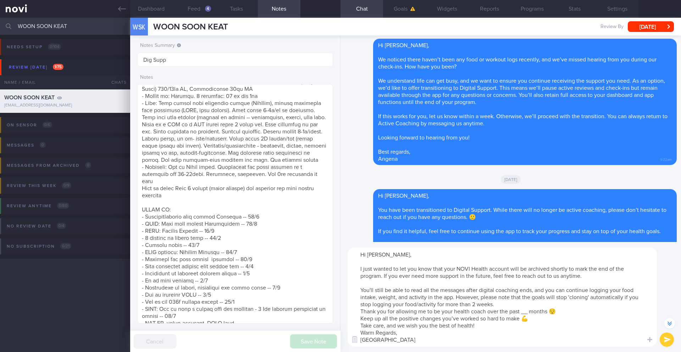
scroll to position [-92, 0]
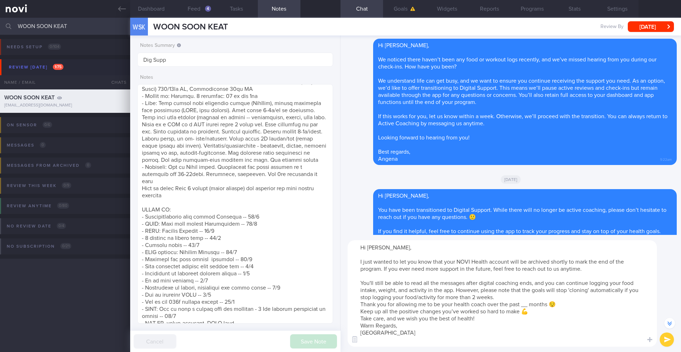
click at [539, 295] on textarea "Hi [PERSON_NAME], I just wanted to let you know that your NOVI Health account w…" at bounding box center [502, 293] width 309 height 106
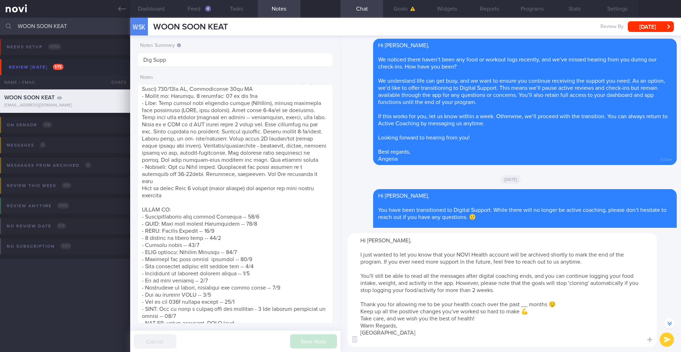
drag, startPoint x: 543, startPoint y: 312, endPoint x: 342, endPoint y: 306, distance: 201.2
click at [342, 306] on div "Hi [PERSON_NAME], I just wanted to let you know that your NOVI Health account w…" at bounding box center [510, 290] width 340 height 124
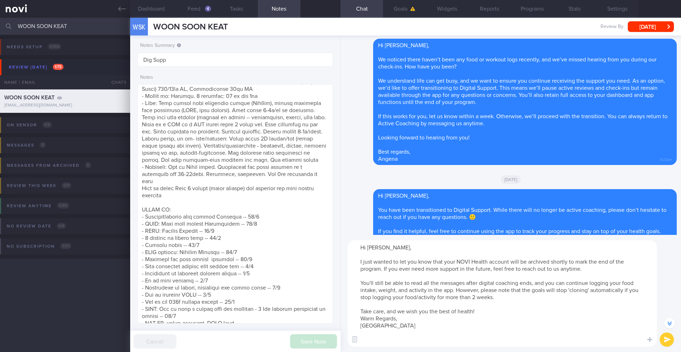
scroll to position [-85, 0]
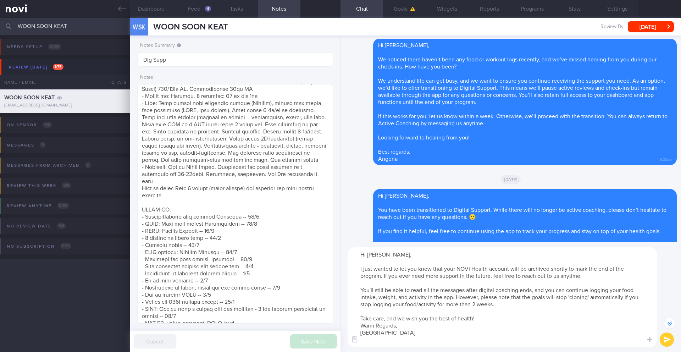
click at [494, 319] on textarea "Hi [PERSON_NAME], I just wanted to let you know that your NOVI Health account w…" at bounding box center [502, 296] width 309 height 99
type textarea "Hi [PERSON_NAME], I just wanted to let you know that your NOVI Health account w…"
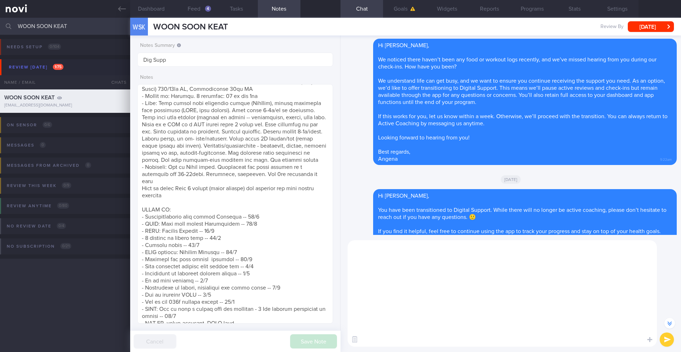
scroll to position [0, 0]
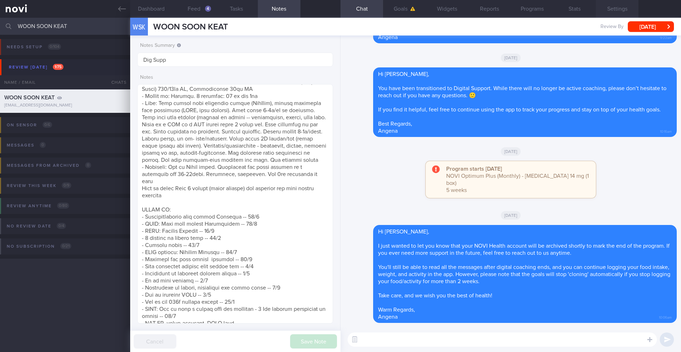
click at [616, 6] on button "Settings" at bounding box center [617, 9] width 43 height 18
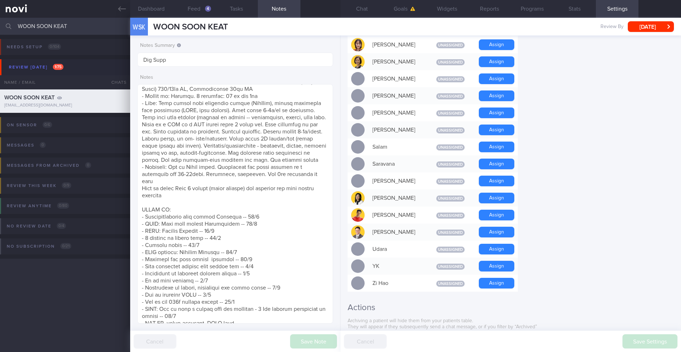
scroll to position [581, 0]
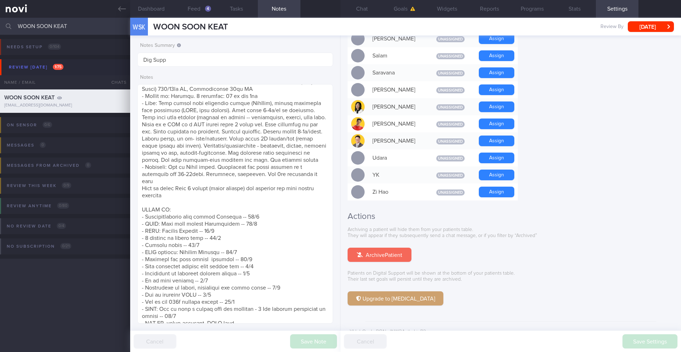
click at [397, 248] on button "Archive Patient" at bounding box center [380, 255] width 64 height 14
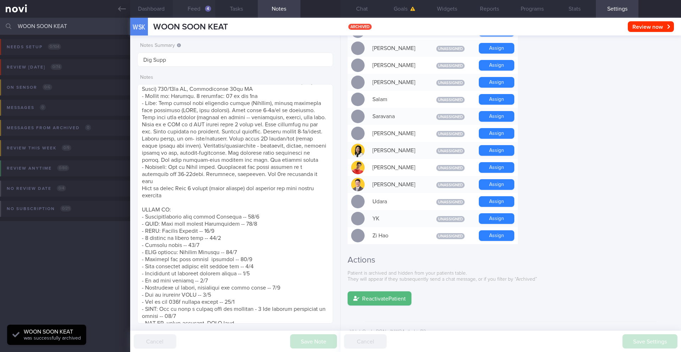
scroll to position [0, 0]
click at [52, 24] on input "WOON SOON KEAT" at bounding box center [340, 26] width 681 height 17
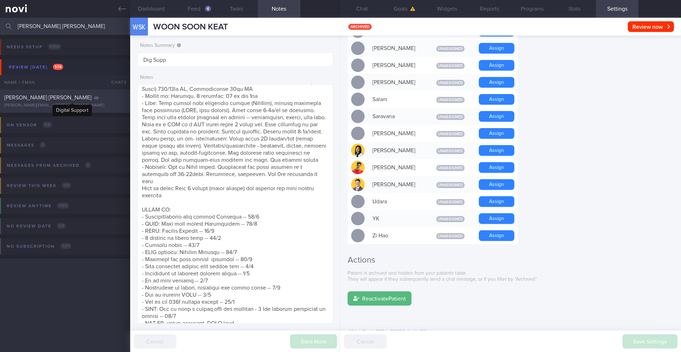
type input "[PERSON_NAME] [PERSON_NAME]"
click at [94, 99] on icon at bounding box center [96, 98] width 5 height 4
type textarea "how many grams of protein per day SUPPORT NEEDED: CHALLENGE: - LIFE: - DIET: - …"
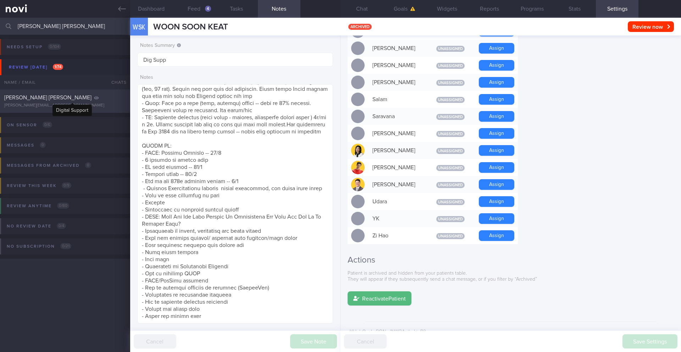
select select "7"
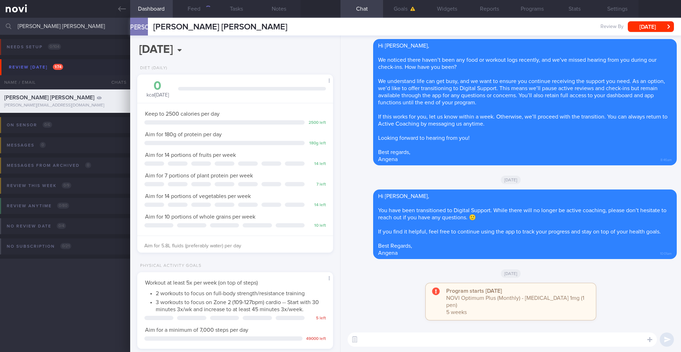
scroll to position [99, 178]
click at [283, 10] on button "Notes" at bounding box center [279, 9] width 43 height 18
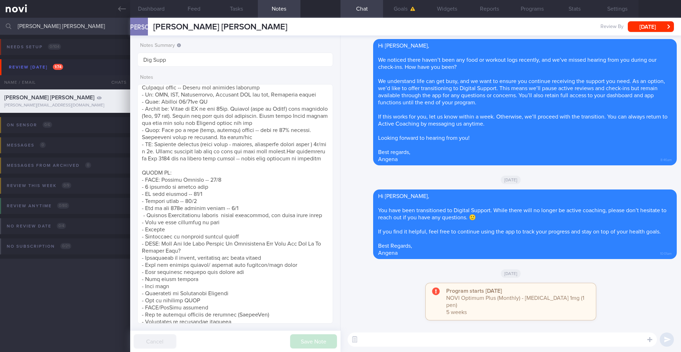
click at [178, 33] on div "[PERSON_NAME] OWAIN [PERSON_NAME] OWAIN DAVIES [EMAIL_ADDRESS][DOMAIN_NAME]" at bounding box center [208, 27] width 157 height 18
click at [181, 29] on span "[PERSON_NAME] [PERSON_NAME]" at bounding box center [220, 27] width 134 height 9
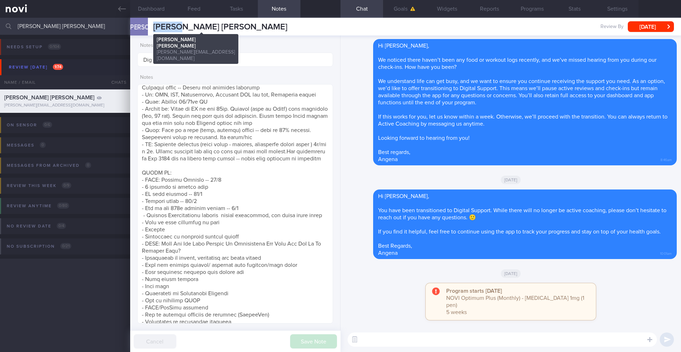
click at [181, 29] on span "[PERSON_NAME] [PERSON_NAME]" at bounding box center [220, 27] width 134 height 9
copy div "[PERSON_NAME] [PERSON_NAME] OWAIN DAVIES [EMAIL_ADDRESS][DOMAIN_NAME]"
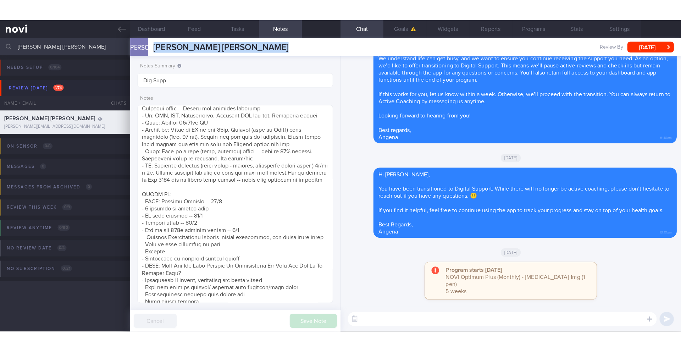
scroll to position [99, 178]
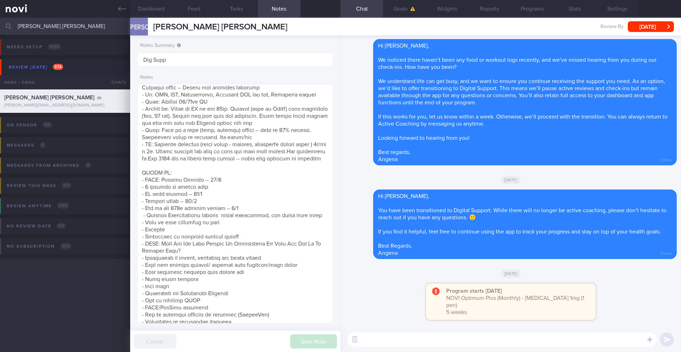
click at [399, 336] on textarea at bounding box center [502, 339] width 309 height 14
paste textarea "Hi ______, I just wanted to let you know that your NOVI Health account will be …"
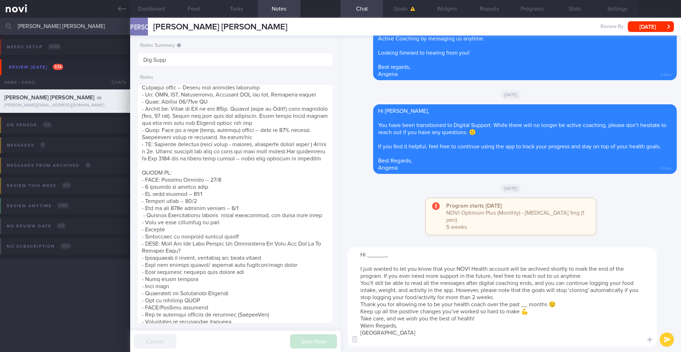
drag, startPoint x: 387, startPoint y: 257, endPoint x: 367, endPoint y: 257, distance: 19.9
click at [367, 257] on textarea "Hi ______, I just wanted to let you know that your NOVI Health account will be …" at bounding box center [502, 296] width 309 height 99
click at [587, 276] on textarea "Hi [PERSON_NAME], I just wanted to let you know that your NOVI Health account w…" at bounding box center [502, 296] width 309 height 99
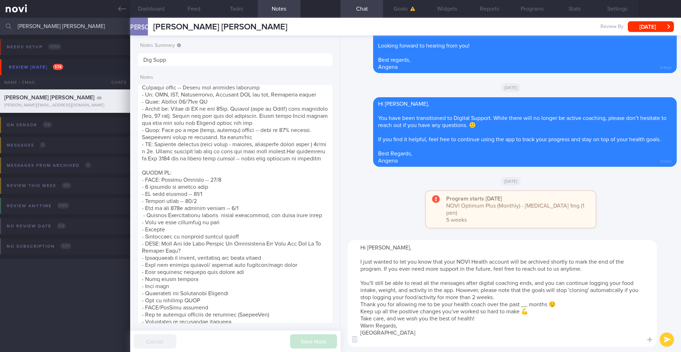
click at [576, 294] on textarea "Hi [PERSON_NAME], I just wanted to let you know that your NOVI Health account w…" at bounding box center [502, 293] width 309 height 106
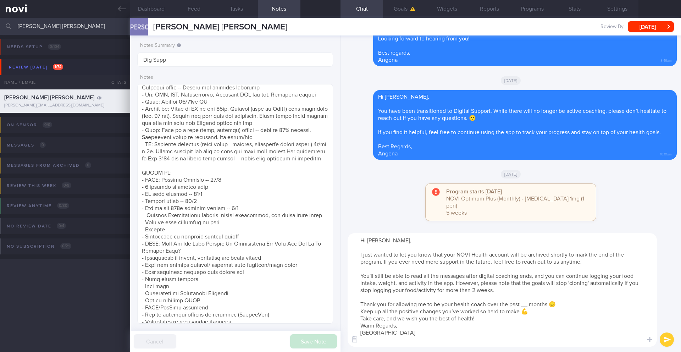
drag, startPoint x: 543, startPoint y: 315, endPoint x: 346, endPoint y: 302, distance: 197.2
click at [346, 302] on div "Hi [PERSON_NAME], I just wanted to let you know that your NOVI Health account w…" at bounding box center [510, 290] width 340 height 124
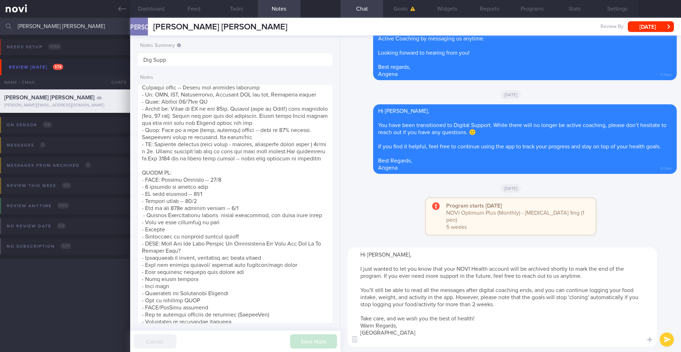
click at [486, 318] on textarea "Hi [PERSON_NAME], I just wanted to let you know that your NOVI Health account w…" at bounding box center [502, 296] width 309 height 99
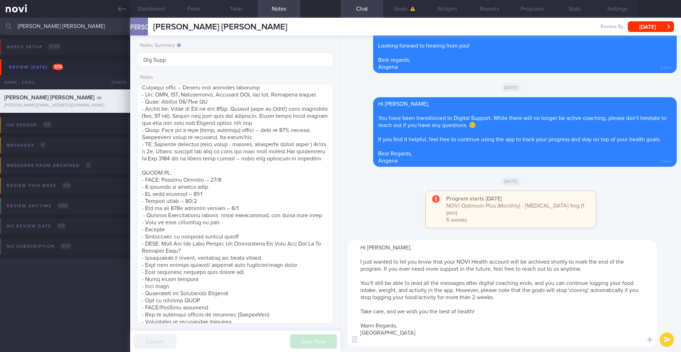
type textarea "Hi [PERSON_NAME], I just wanted to let you know that your NOVI Health account w…"
click at [669, 340] on button "submit" at bounding box center [667, 339] width 14 height 14
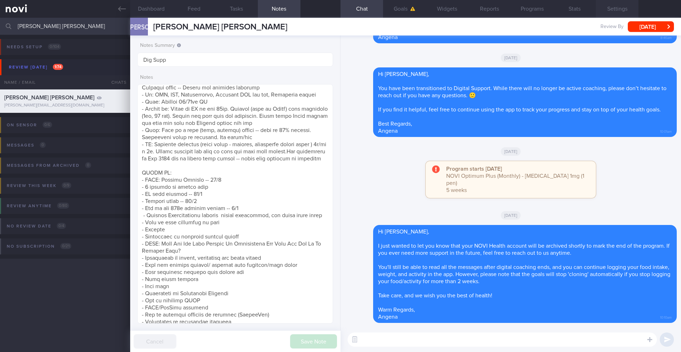
click at [611, 7] on button "Settings" at bounding box center [617, 9] width 43 height 18
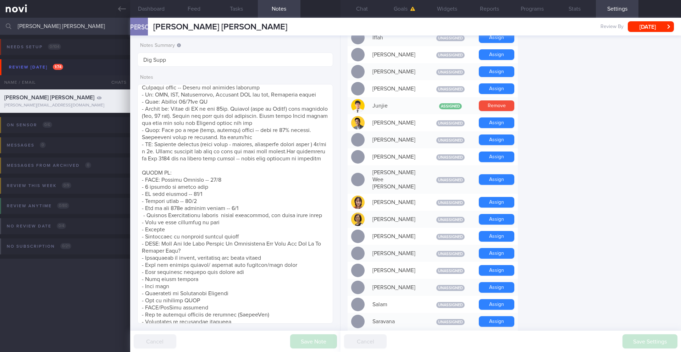
scroll to position [581, 0]
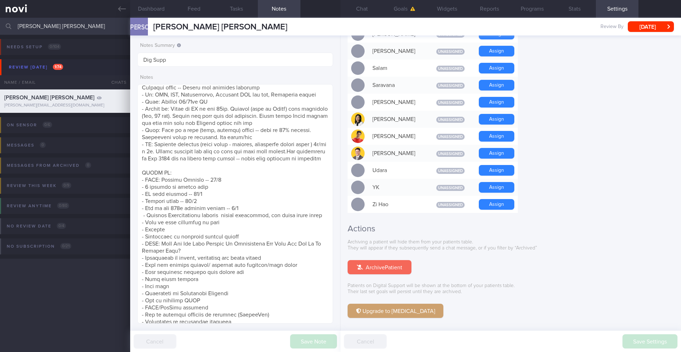
click at [380, 260] on button "Archive Patient" at bounding box center [380, 267] width 64 height 14
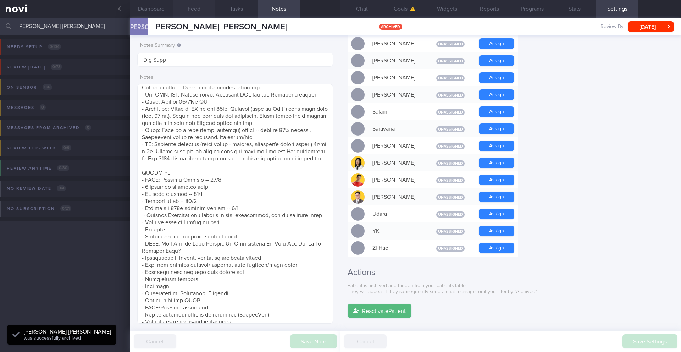
scroll to position [0, 0]
select select "4"
click at [53, 30] on input "[PERSON_NAME] [PERSON_NAME]" at bounding box center [340, 26] width 681 height 17
click at [54, 30] on input "[PERSON_NAME] [PERSON_NAME]" at bounding box center [340, 26] width 681 height 17
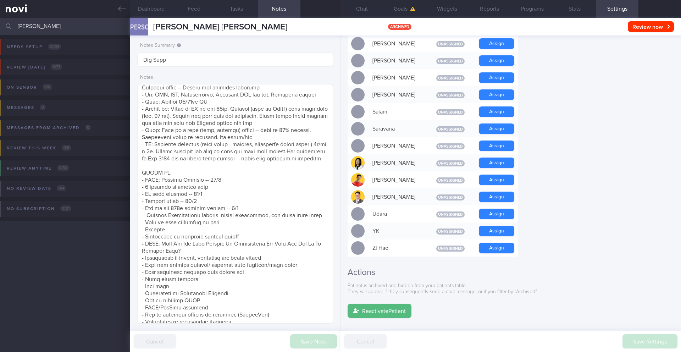
type input "[PERSON_NAME]"
click at [57, 248] on div "Needs setup 0 / 104 Name / Email Chats Setup tasks needed Review [DATE] 0 / 73 …" at bounding box center [340, 193] width 681 height 317
click at [124, 10] on icon at bounding box center [122, 9] width 8 height 8
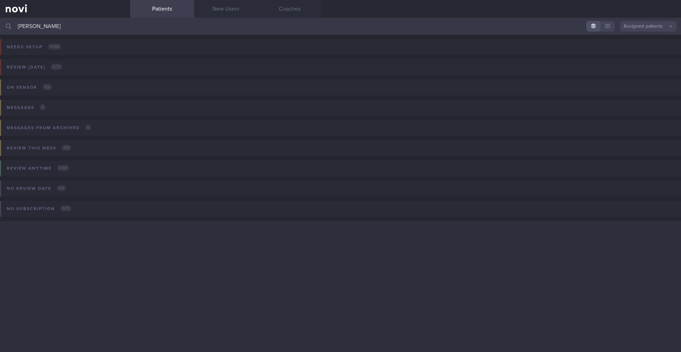
click at [648, 27] on button "Assigned patients" at bounding box center [648, 26] width 57 height 11
click at [645, 61] on button "Archived patients" at bounding box center [648, 59] width 57 height 11
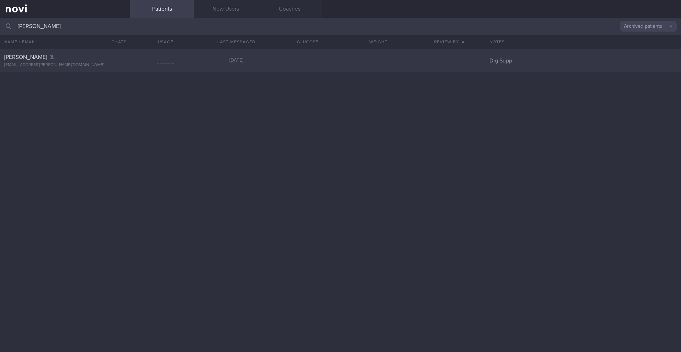
click at [156, 66] on div "[PERSON_NAME] MAY YOONG [EMAIL_ADDRESS][PERSON_NAME][DOMAIN_NAME] [DATE] Dig Su…" at bounding box center [340, 60] width 681 height 23
select select "8"
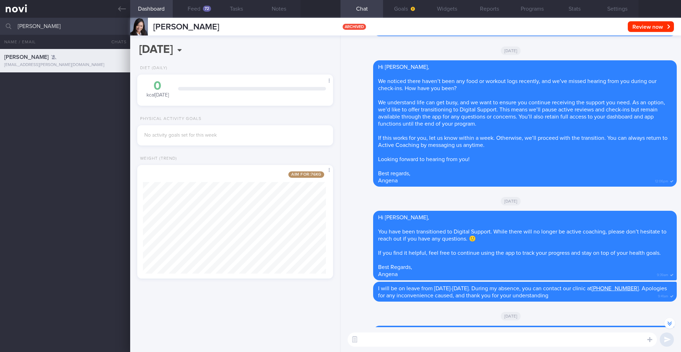
scroll to position [-185, 0]
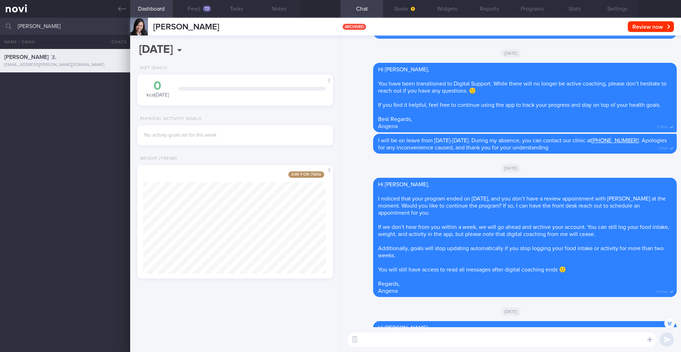
click at [72, 29] on input "[PERSON_NAME]" at bounding box center [340, 26] width 681 height 17
type input "[PERSON_NAME]"
click at [59, 122] on div "[PERSON_NAME] MAY YOONG [EMAIL_ADDRESS][PERSON_NAME][DOMAIN_NAME] [DATE] Dig Su…" at bounding box center [340, 200] width 681 height 303
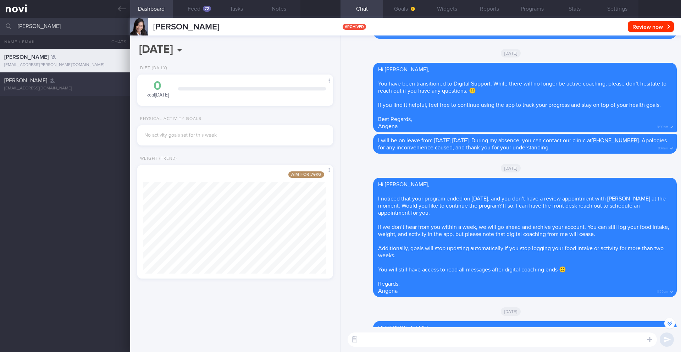
click at [73, 81] on div "[PERSON_NAME]" at bounding box center [64, 80] width 120 height 7
type input "4/8 Coach more on exercise"
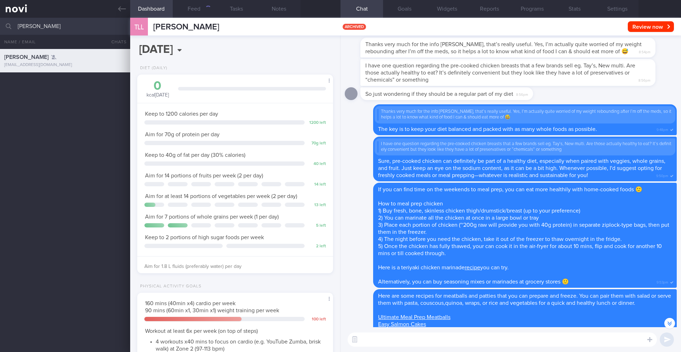
scroll to position [-405, 0]
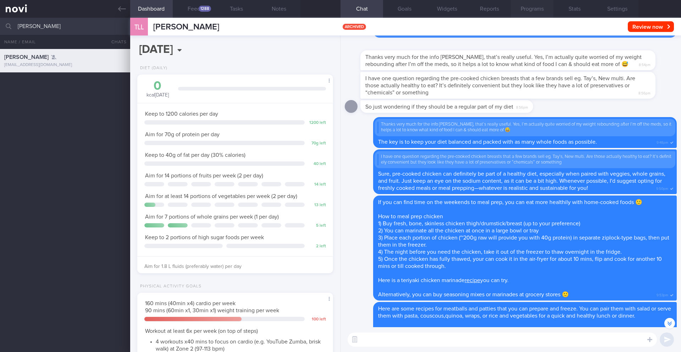
click at [538, 15] on button "Programs" at bounding box center [532, 9] width 43 height 18
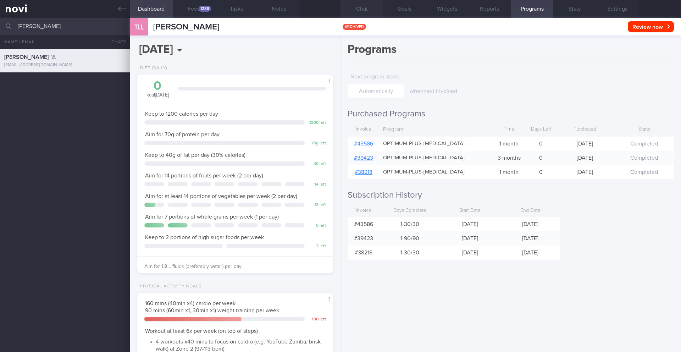
click at [366, 9] on button "Chat" at bounding box center [361, 9] width 43 height 18
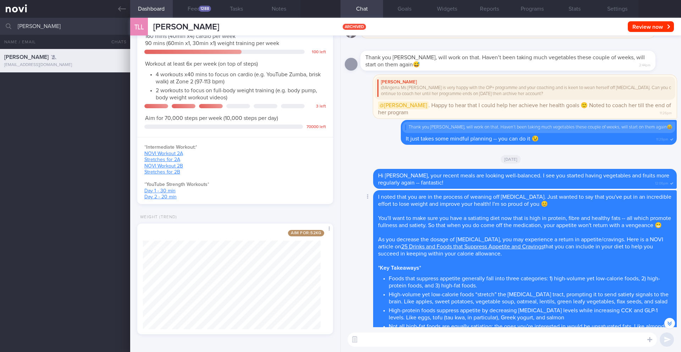
scroll to position [-784, 0]
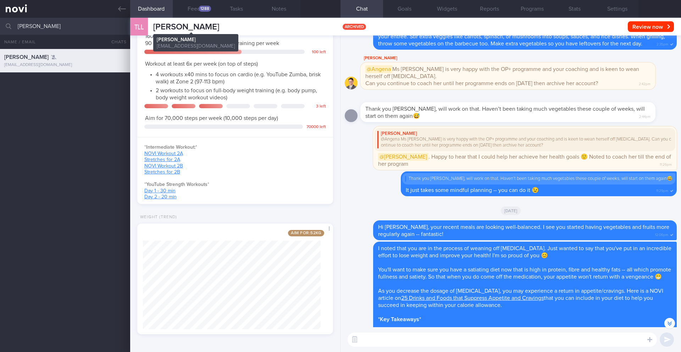
click at [175, 23] on span "[PERSON_NAME]" at bounding box center [186, 27] width 66 height 9
copy div "[PERSON_NAME] [PERSON_NAME] LI [PERSON_NAME] [EMAIL_ADDRESS][DOMAIN_NAME]"
click at [57, 24] on input "[PERSON_NAME]" at bounding box center [340, 26] width 681 height 17
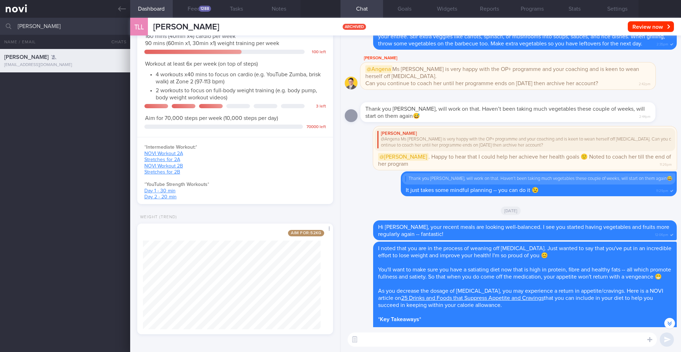
click at [57, 24] on input "[PERSON_NAME]" at bounding box center [340, 26] width 681 height 17
click at [376, 182] on div "Delete Thank you [PERSON_NAME], will work on that. Haven’t been taking much veg…" at bounding box center [511, 185] width 332 height 29
click at [121, 8] on icon at bounding box center [122, 9] width 8 height 8
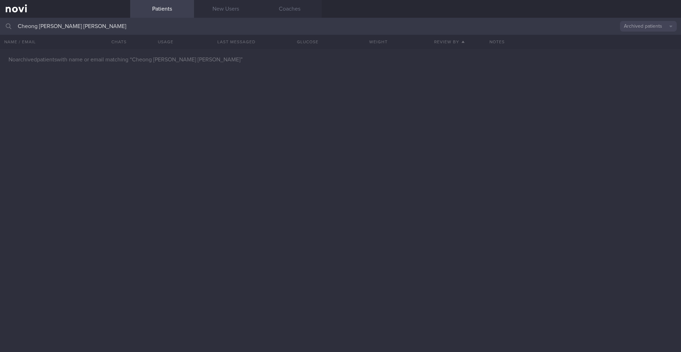
click at [659, 26] on button "Archived patients" at bounding box center [648, 26] width 57 height 11
click at [654, 49] on button "All active patients" at bounding box center [648, 49] width 57 height 11
click at [653, 32] on input "Cheong [PERSON_NAME] [PERSON_NAME]" at bounding box center [340, 26] width 681 height 17
click at [652, 29] on button "All active patients" at bounding box center [648, 26] width 57 height 11
click at [648, 38] on button "Assigned patients" at bounding box center [648, 38] width 57 height 11
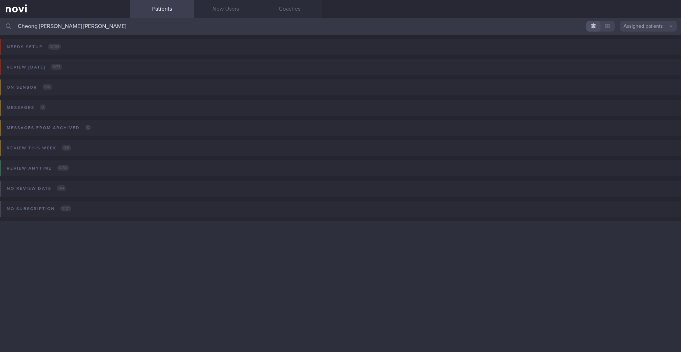
drag, startPoint x: 81, startPoint y: 27, endPoint x: 41, endPoint y: 26, distance: 40.1
click at [41, 26] on input "Cheong [PERSON_NAME] [PERSON_NAME]" at bounding box center [340, 26] width 681 height 17
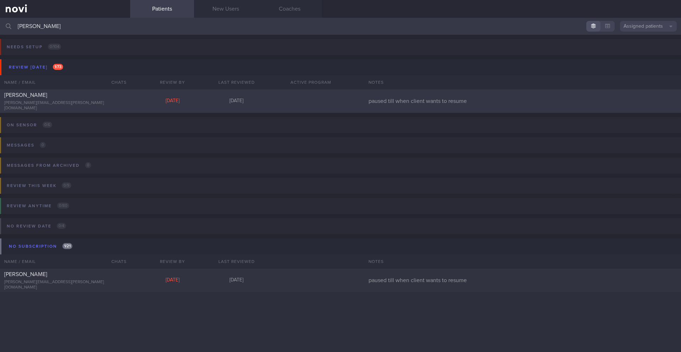
type input "[PERSON_NAME]"
click at [67, 104] on div "[PERSON_NAME][EMAIL_ADDRESS][PERSON_NAME][DOMAIN_NAME]" at bounding box center [65, 105] width 122 height 11
select select "6"
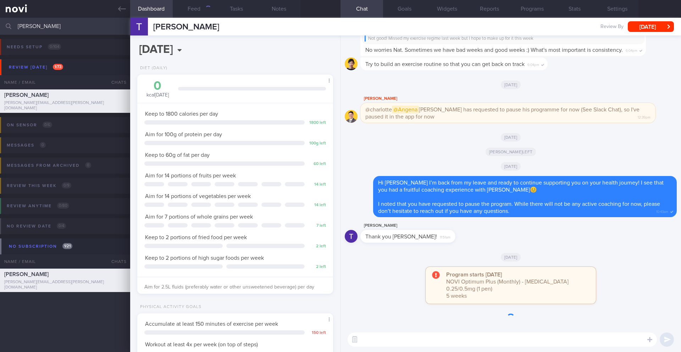
scroll to position [99, 178]
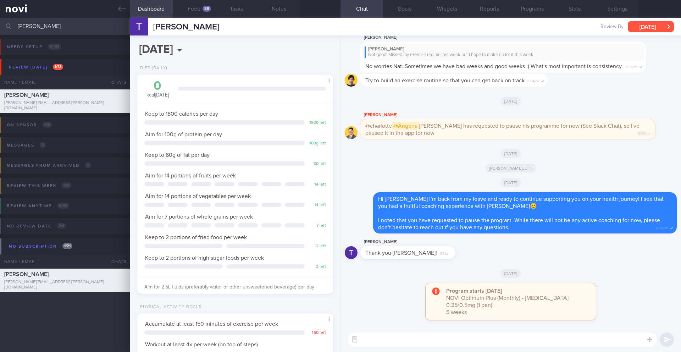
click at [649, 27] on button "[DATE]" at bounding box center [651, 26] width 46 height 11
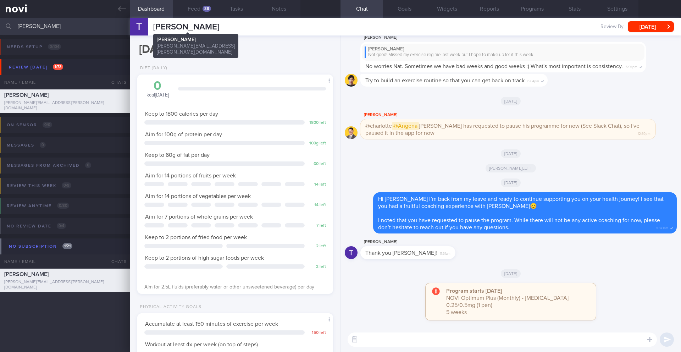
click at [207, 24] on span "[PERSON_NAME]" at bounding box center [186, 27] width 66 height 9
copy div "[PERSON_NAME] [PERSON_NAME] [PERSON_NAME][EMAIL_ADDRESS][PERSON_NAME][DOMAIN_NA…"
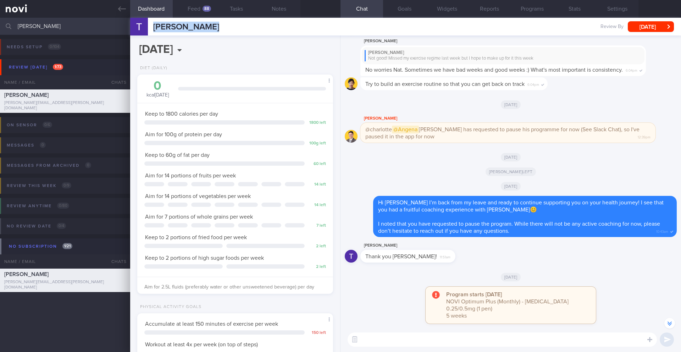
scroll to position [0, 0]
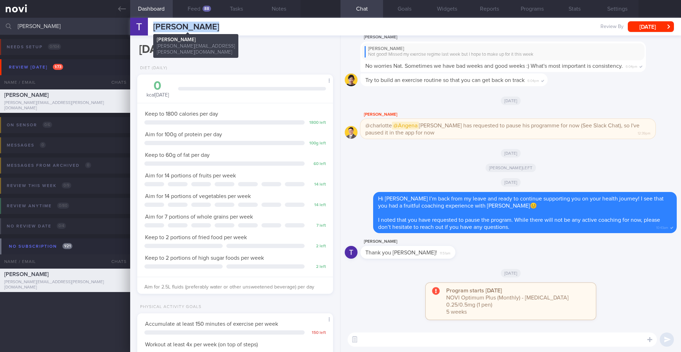
copy div "[PERSON_NAME] [PERSON_NAME] [PERSON_NAME][EMAIL_ADDRESS][PERSON_NAME][DOMAIN_NA…"
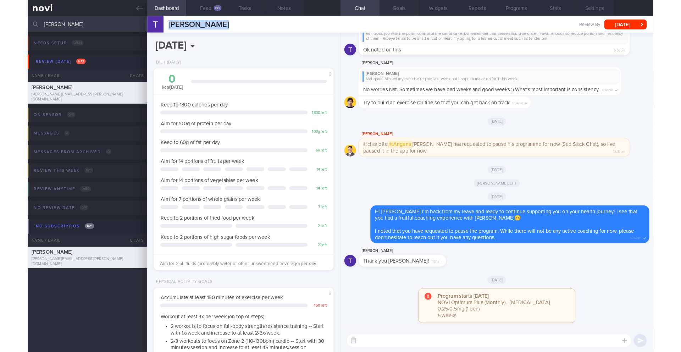
scroll to position [99, 178]
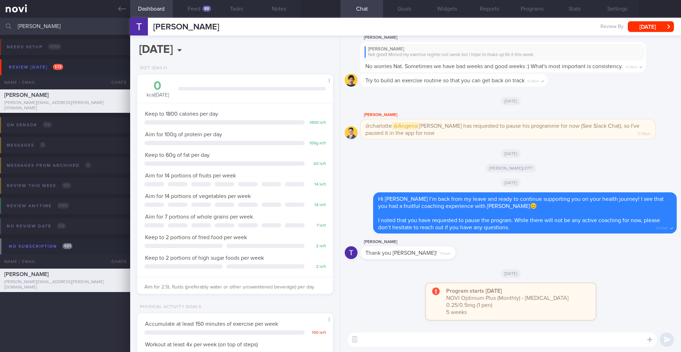
click at [385, 334] on textarea at bounding box center [502, 339] width 309 height 14
paste textarea "Hi ______, I just wanted to let you know that your NOVI Health account will be …"
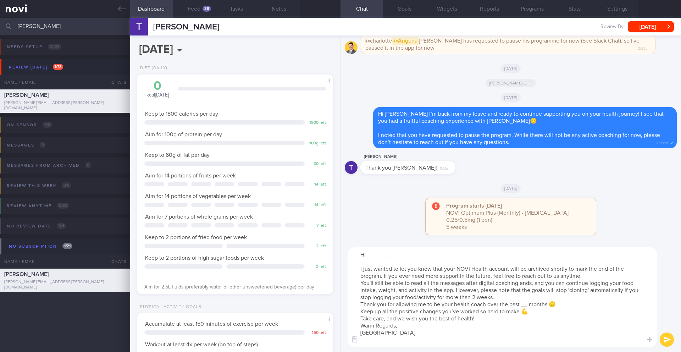
drag, startPoint x: 387, startPoint y: 258, endPoint x: 368, endPoint y: 255, distance: 19.4
click at [368, 255] on textarea "Hi ______, I just wanted to let you know that your NOVI Health account will be …" at bounding box center [502, 296] width 309 height 99
click at [585, 275] on textarea "Hi [PERSON_NAME], I just wanted to let you know that your NOVI Health account w…" at bounding box center [502, 296] width 309 height 99
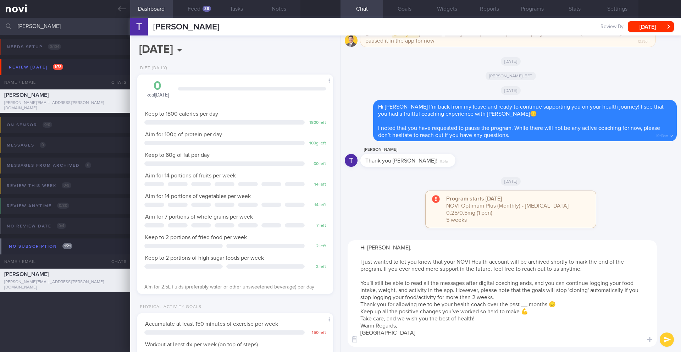
click at [559, 296] on textarea "Hi [PERSON_NAME], I just wanted to let you know that your NOVI Health account w…" at bounding box center [502, 293] width 309 height 106
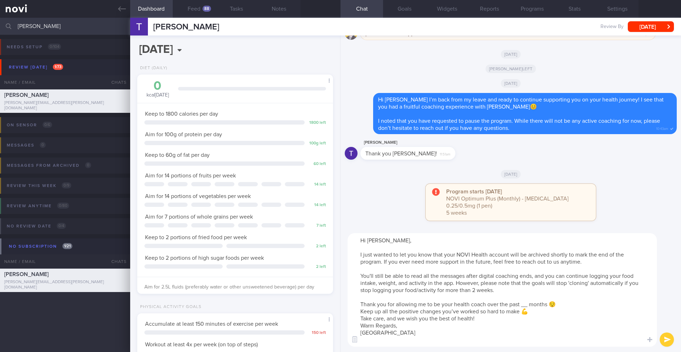
drag, startPoint x: 475, startPoint y: 303, endPoint x: 341, endPoint y: 303, distance: 134.1
click at [341, 303] on div "Hi [PERSON_NAME], I just wanted to let you know that your NOVI Health account w…" at bounding box center [510, 290] width 340 height 124
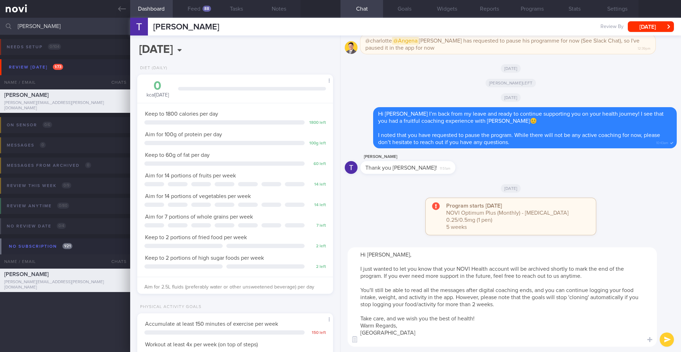
click at [490, 317] on textarea "Hi [PERSON_NAME], I just wanted to let you know that your NOVI Health account w…" at bounding box center [502, 296] width 309 height 99
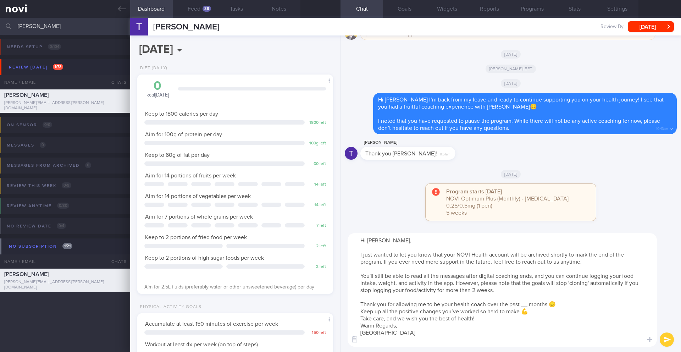
click at [443, 318] on textarea "Hi [PERSON_NAME], I just wanted to let you know that your NOVI Health account w…" at bounding box center [502, 289] width 309 height 113
click at [530, 312] on textarea "Hi [PERSON_NAME], I just wanted to let you know that your NOVI Health account w…" at bounding box center [502, 289] width 309 height 113
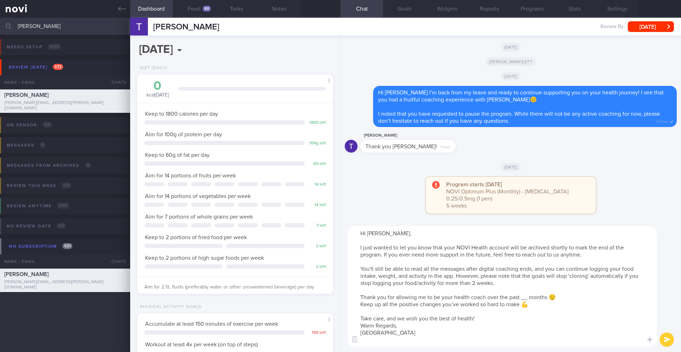
drag, startPoint x: 575, startPoint y: 300, endPoint x: 355, endPoint y: 292, distance: 220.7
click at [355, 292] on textarea "Hi [PERSON_NAME], I just wanted to let you know that your NOVI Health account w…" at bounding box center [502, 286] width 309 height 121
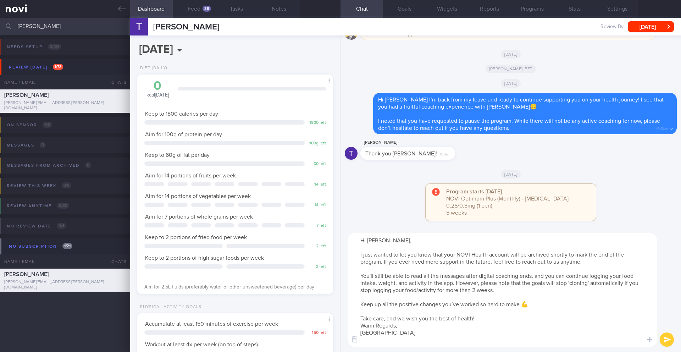
click at [513, 317] on textarea "Hi [PERSON_NAME], I just wanted to let you know that your NOVI Health account w…" at bounding box center [502, 289] width 309 height 113
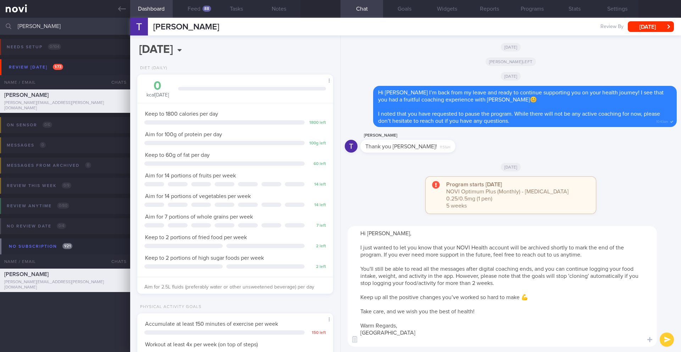
type textarea "Hi [PERSON_NAME], I just wanted to let you know that your NOVI Health account w…"
click at [667, 343] on button "submit" at bounding box center [667, 339] width 14 height 14
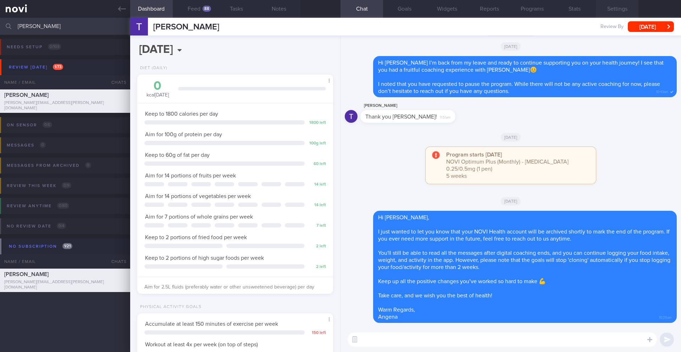
click at [611, 7] on button "Settings" at bounding box center [617, 9] width 43 height 18
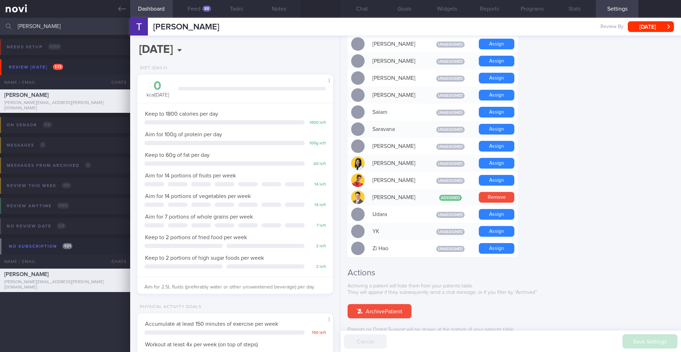
scroll to position [581, 0]
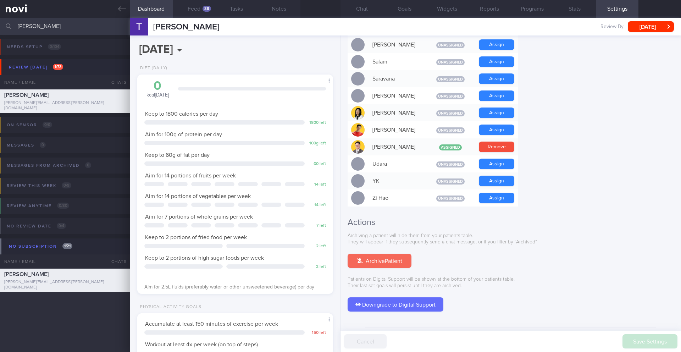
click at [396, 254] on button "Archive Patient" at bounding box center [380, 261] width 64 height 14
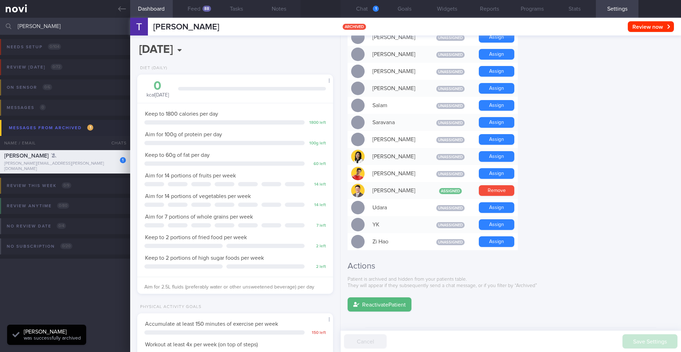
scroll to position [0, 0]
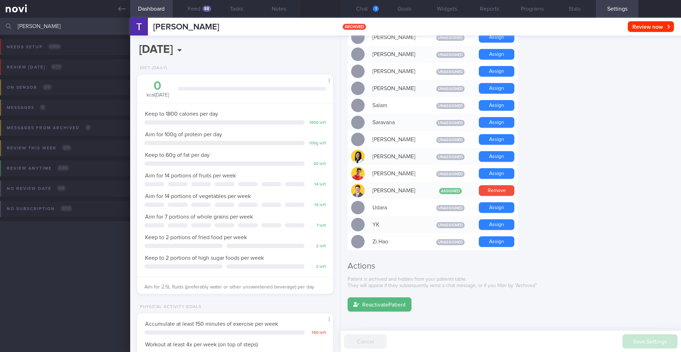
drag, startPoint x: 228, startPoint y: 27, endPoint x: 142, endPoint y: 25, distance: 86.2
click at [142, 25] on div "[PERSON_NAME] [PERSON_NAME] [PERSON_NAME][EMAIL_ADDRESS][PERSON_NAME][DOMAIN_NA…" at bounding box center [405, 27] width 551 height 18
click at [251, 34] on div "[PERSON_NAME] [PERSON_NAME] [PERSON_NAME][EMAIL_ADDRESS][PERSON_NAME][DOMAIN_NA…" at bounding box center [405, 27] width 551 height 18
click at [199, 28] on span "[PERSON_NAME]" at bounding box center [186, 27] width 66 height 9
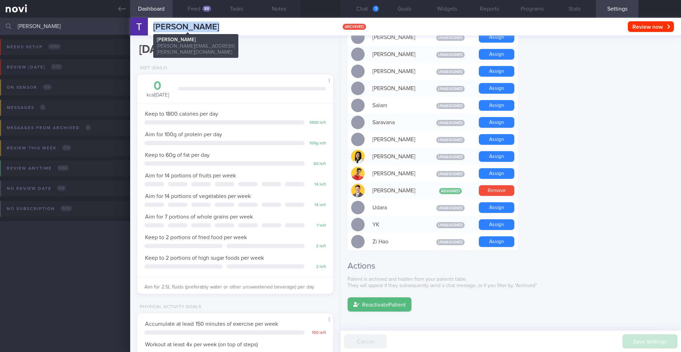
click at [199, 28] on span "[PERSON_NAME]" at bounding box center [186, 27] width 66 height 9
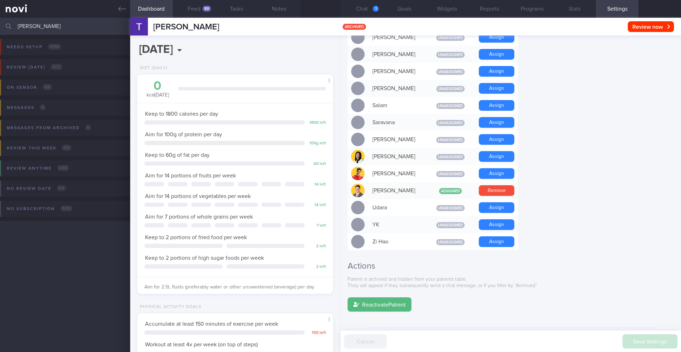
click at [37, 25] on input "[PERSON_NAME]" at bounding box center [340, 26] width 681 height 17
click at [119, 13] on link at bounding box center [65, 9] width 130 height 18
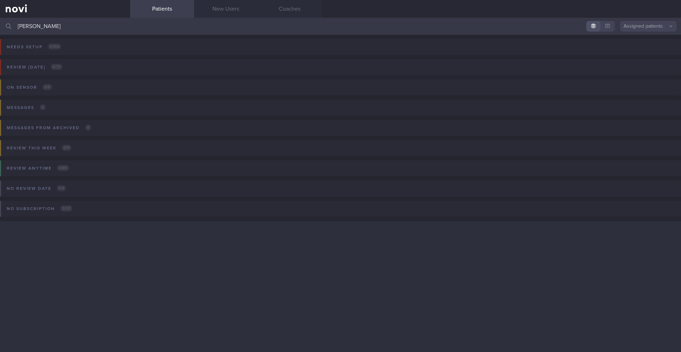
click at [43, 23] on input "[PERSON_NAME]" at bounding box center [340, 26] width 681 height 17
type input "[PERSON_NAME] [PERSON_NAME]"
click at [629, 26] on button "Assigned patients" at bounding box center [648, 26] width 57 height 11
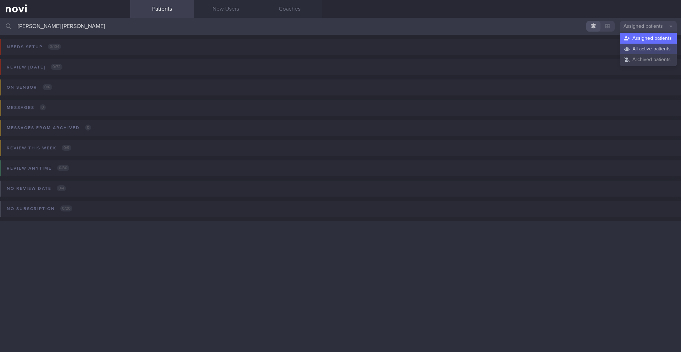
click at [632, 53] on button "All active patients" at bounding box center [648, 49] width 57 height 11
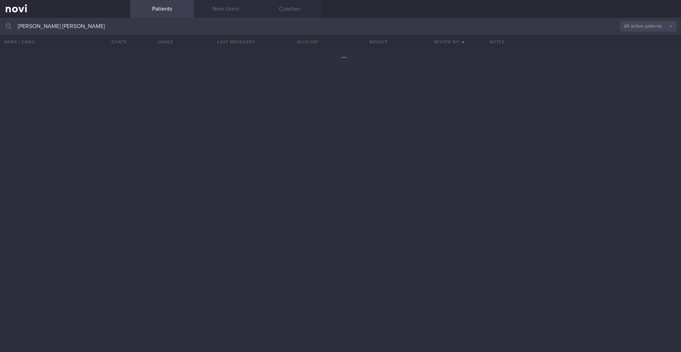
click at [638, 28] on button "All active patients" at bounding box center [648, 26] width 57 height 11
click at [637, 66] on div "Assigned patients All active patients Archived patients" at bounding box center [648, 49] width 57 height 35
click at [637, 64] on button "Archived patients" at bounding box center [648, 59] width 57 height 11
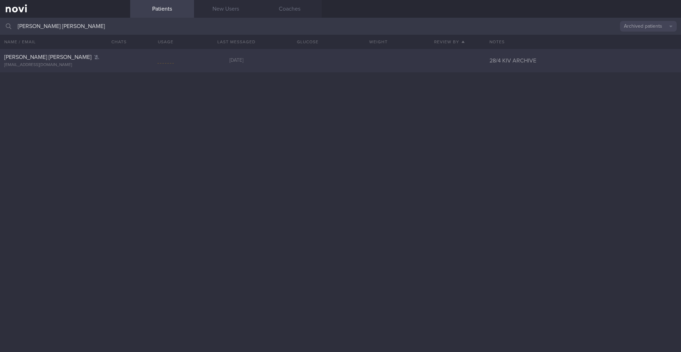
click at [128, 63] on div "[PERSON_NAME] [PERSON_NAME] [EMAIL_ADDRESS][DOMAIN_NAME]" at bounding box center [65, 61] width 130 height 14
select select "8"
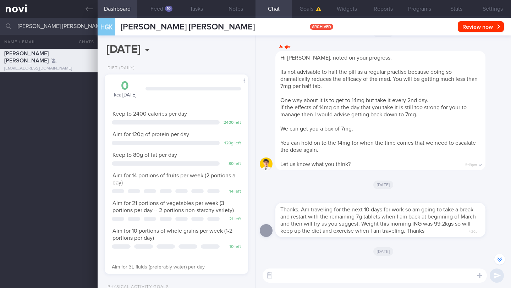
scroll to position [-865, 0]
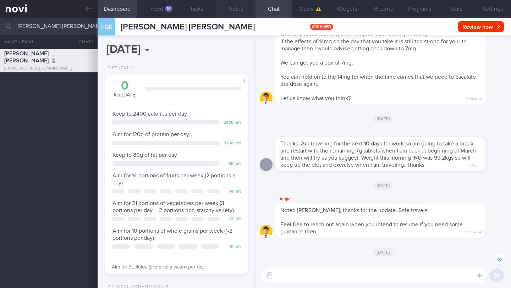
click at [242, 10] on button "Notes" at bounding box center [235, 9] width 39 height 18
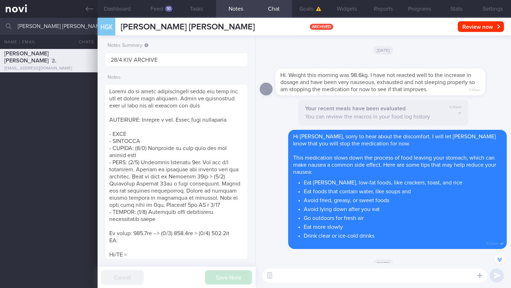
scroll to position [-1635, 0]
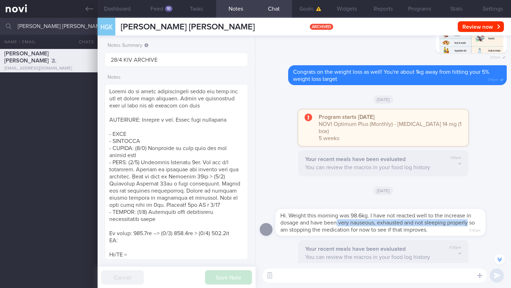
drag, startPoint x: 336, startPoint y: 222, endPoint x: 471, endPoint y: 221, distance: 134.4
click at [471, 221] on div "Hi. Weight this morning was 98.6kg. I have not reacted well to the increase in …" at bounding box center [380, 222] width 210 height 27
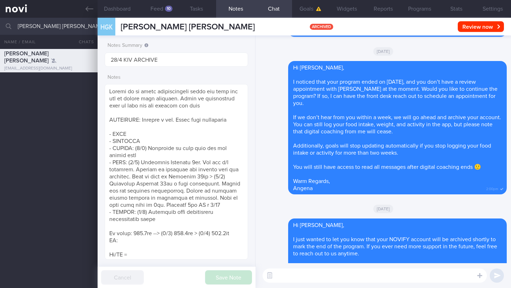
scroll to position [0, 0]
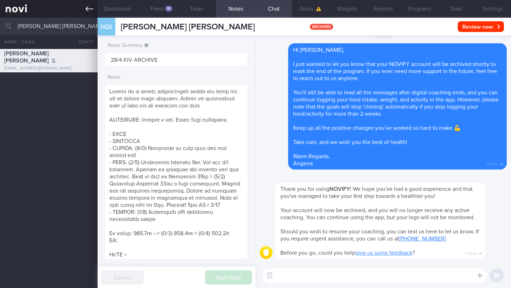
click at [88, 7] on icon at bounding box center [89, 8] width 8 height 5
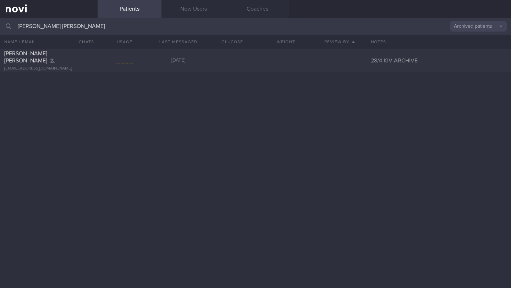
click at [69, 30] on input "[PERSON_NAME] [PERSON_NAME]" at bounding box center [255, 26] width 511 height 17
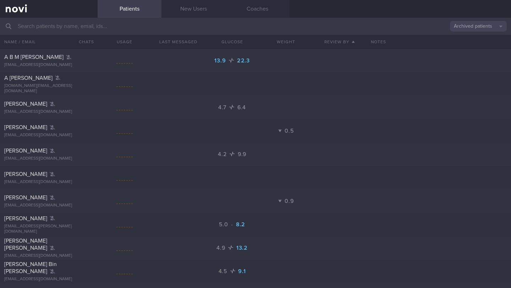
click at [453, 33] on input "text" at bounding box center [255, 26] width 511 height 17
click at [469, 30] on button "Archived patients" at bounding box center [478, 26] width 57 height 11
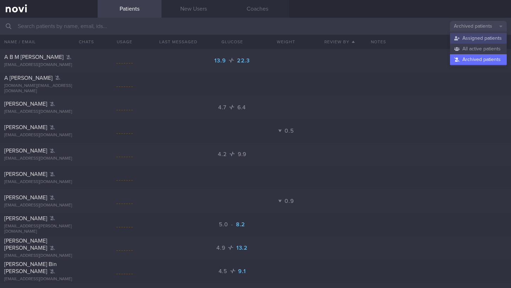
click at [466, 41] on button "Assigned patients" at bounding box center [478, 38] width 57 height 11
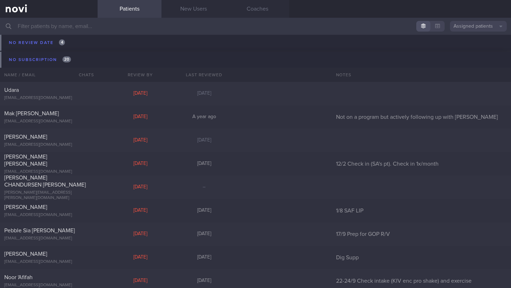
scroll to position [6956, 0]
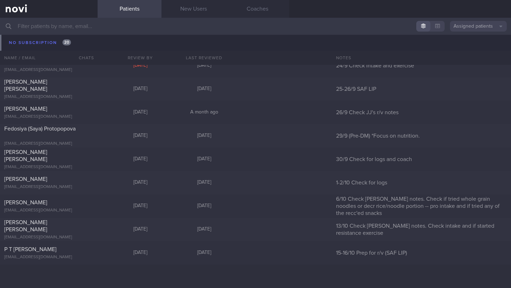
click at [71, 26] on input "text" at bounding box center [255, 26] width 511 height 17
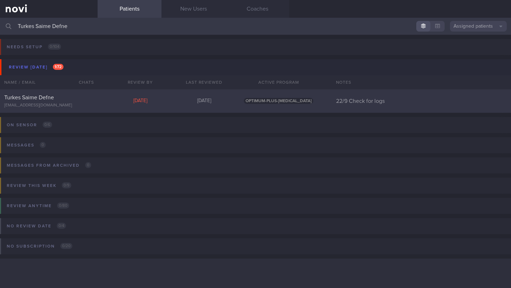
type input "Turkes Saime Defne"
click at [137, 107] on div "Turkes Saime Defne [EMAIL_ADDRESS][DOMAIN_NAME] [DATE][DATE] OPTIMUM-PLUS-[MEDI…" at bounding box center [255, 100] width 511 height 23
select select "8"
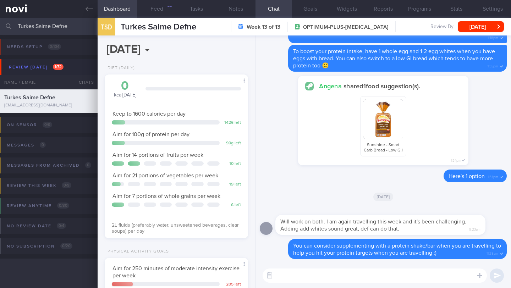
scroll to position [73, 125]
click at [295, 269] on textarea at bounding box center [374, 275] width 224 height 14
click at [296, 277] on textarea at bounding box center [374, 275] width 224 height 14
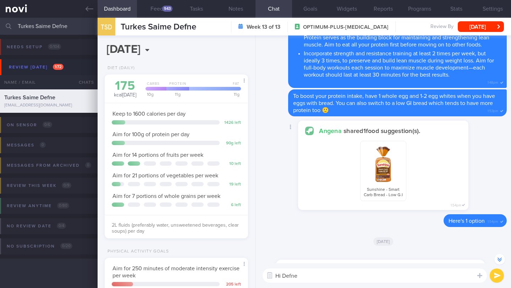
scroll to position [-244, 0]
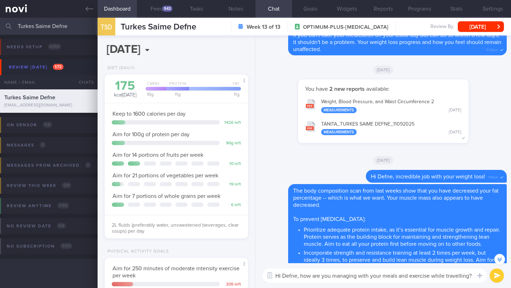
type textarea "Hi Defne, how are you managing with your meals and exercise while travelling? 🙂"
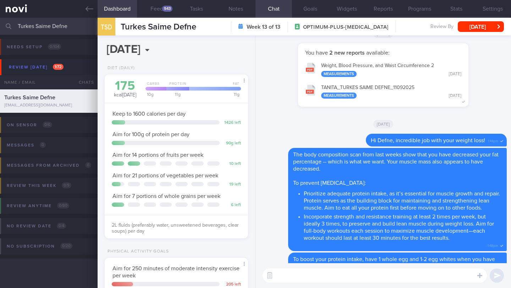
scroll to position [0, 0]
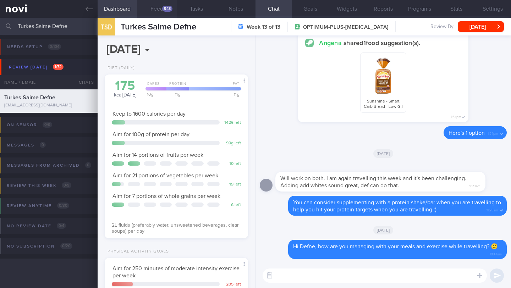
click at [162, 7] on div "943" at bounding box center [167, 9] width 10 height 6
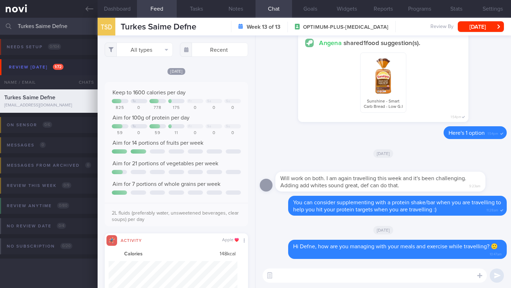
scroll to position [32, 129]
click at [134, 49] on button "All types" at bounding box center [139, 50] width 68 height 14
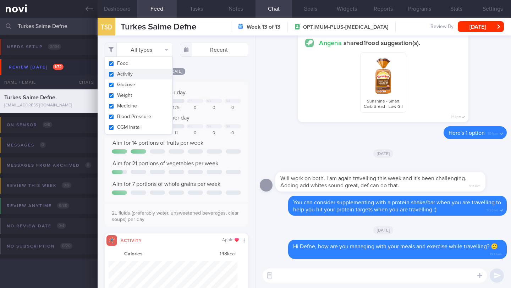
click at [133, 73] on button "Activity" at bounding box center [138, 74] width 67 height 11
checkbox input "false"
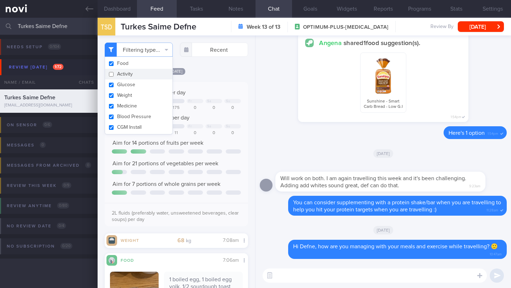
click at [201, 86] on div "[DATE] Keep to 1600 calories per day Tu Fr Sa Su 825 0 778 175 0 0 0 Aim for 10…" at bounding box center [176, 157] width 143 height 181
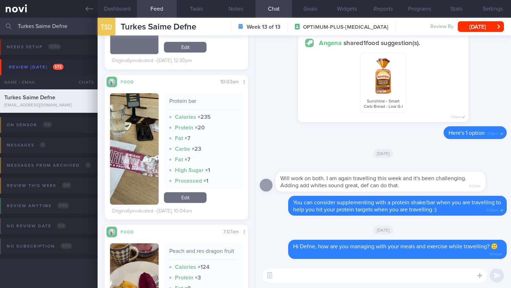
click at [147, 149] on button "button" at bounding box center [134, 148] width 49 height 111
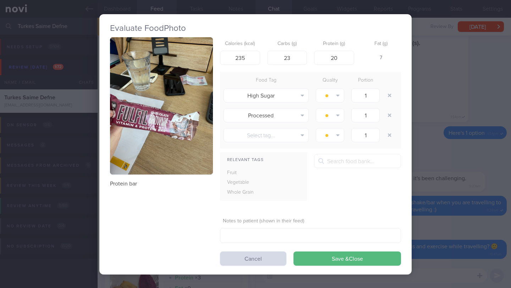
click at [147, 149] on img "button" at bounding box center [161, 105] width 103 height 137
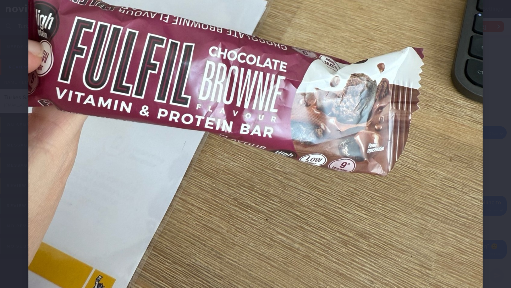
click at [494, 83] on div at bounding box center [255, 22] width 511 height 662
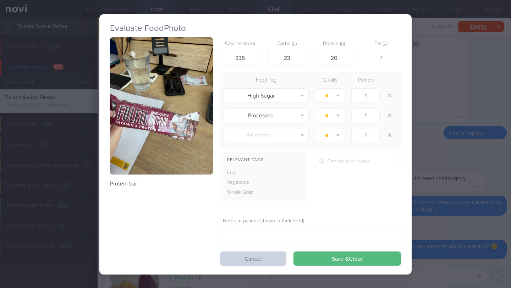
click at [257, 259] on button "Cancel" at bounding box center [253, 258] width 66 height 14
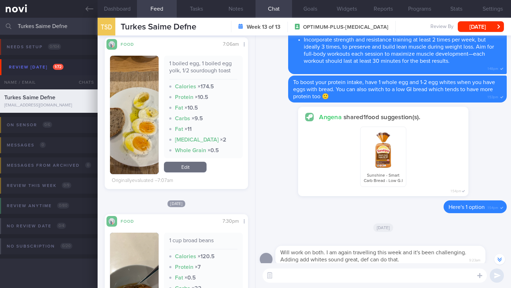
scroll to position [99, 0]
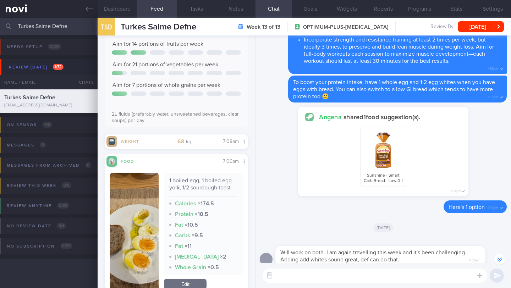
click at [289, 279] on textarea at bounding box center [374, 275] width 224 height 14
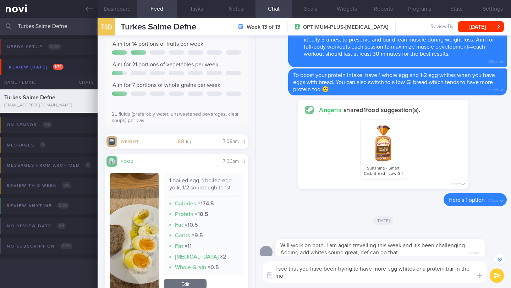
scroll to position [-81, 0]
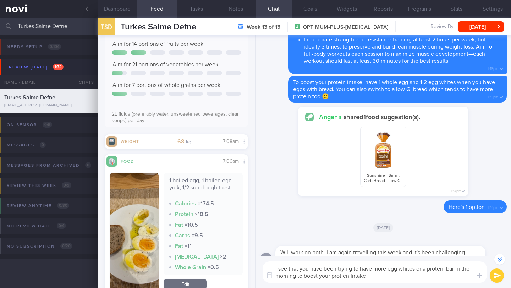
type textarea "I see that you have been trying to have more egg whites or a protein bar in the…"
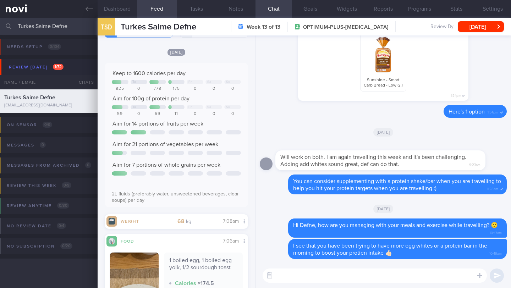
scroll to position [0, 0]
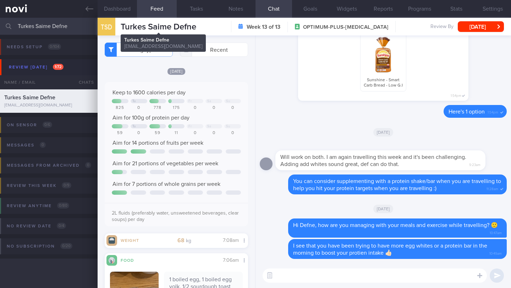
click at [152, 30] on span "Turkes Saime Defne" at bounding box center [159, 27] width 76 height 9
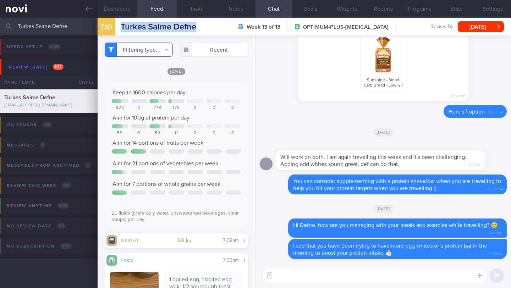
click at [128, 52] on button "Filtering type..." at bounding box center [139, 50] width 68 height 14
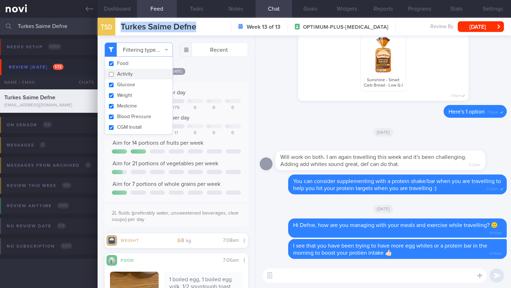
click at [126, 70] on button "Activity" at bounding box center [138, 74] width 67 height 11
checkbox input "true"
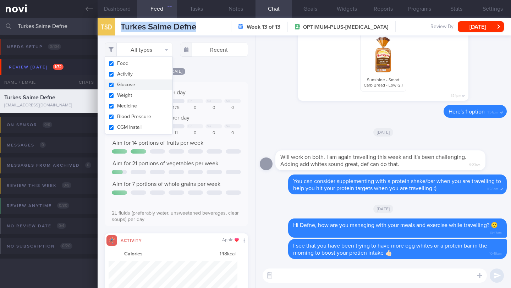
scroll to position [32, 129]
click at [200, 90] on div "Keep to 1600 calories per day Tu Fr Sa Su 825 0 778 175 0 0 0 Aim for 100g of p…" at bounding box center [176, 154] width 143 height 144
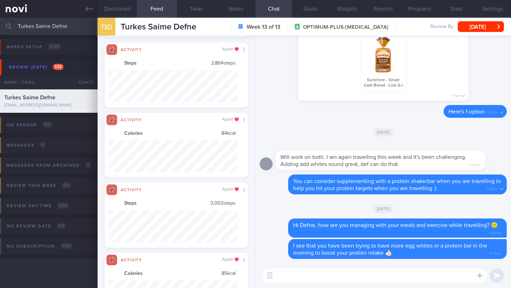
scroll to position [354613, 354516]
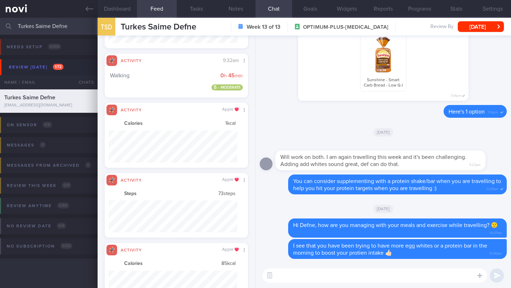
click at [312, 284] on div "​ ​" at bounding box center [382, 275] width 255 height 25
click at [313, 279] on textarea at bounding box center [374, 275] width 224 height 14
click at [116, 7] on button "Dashboard" at bounding box center [117, 9] width 39 height 18
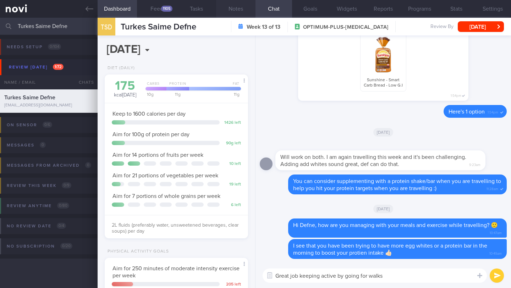
click at [232, 9] on button "Notes" at bounding box center [235, 9] width 39 height 18
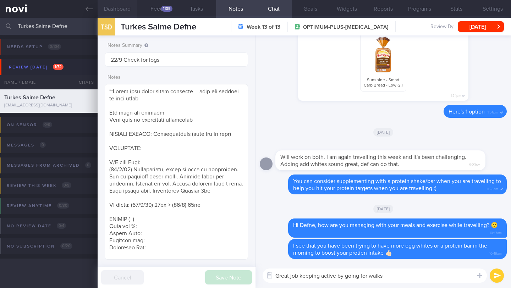
click at [135, 6] on button "Dashboard" at bounding box center [117, 9] width 39 height 18
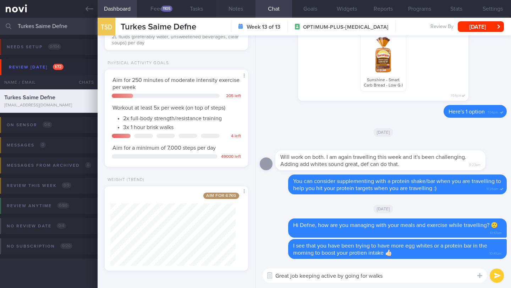
click at [238, 8] on button "Notes" at bounding box center [235, 9] width 39 height 18
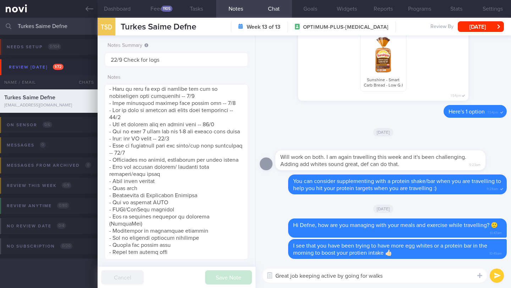
click at [418, 271] on textarea "Great job keeping active by going for walks" at bounding box center [374, 275] width 224 height 14
click at [415, 272] on textarea "Great job keeping active by going for walks" at bounding box center [374, 275] width 224 height 14
click at [414, 274] on textarea "Great job keeping active by going for walks" at bounding box center [374, 275] width 224 height 14
type textarea "Great job keeping active by going for walks!"
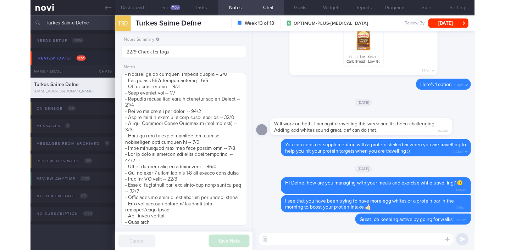
scroll to position [450, 0]
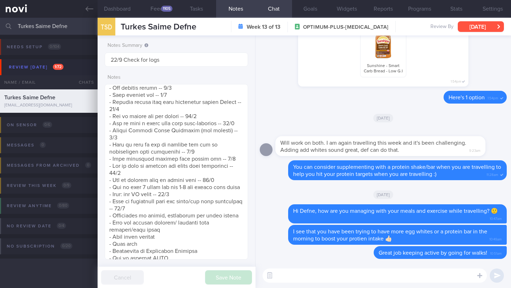
click at [469, 27] on button "[DATE]" at bounding box center [480, 26] width 46 height 11
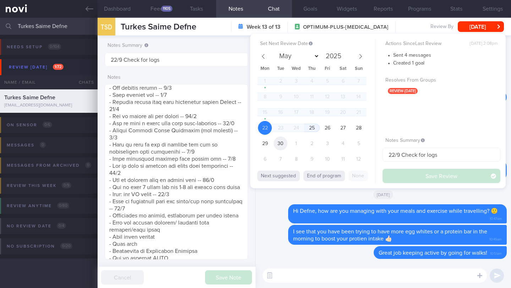
click at [284, 141] on span "30" at bounding box center [280, 144] width 14 height 14
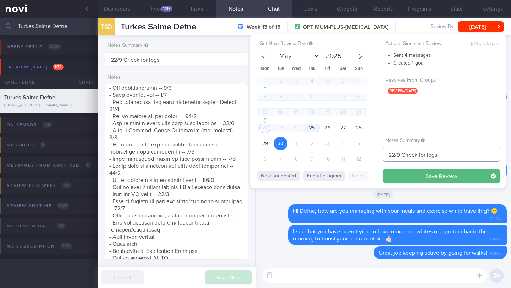
drag, startPoint x: 395, startPoint y: 154, endPoint x: 364, endPoint y: 154, distance: 30.5
click at [364, 154] on div "Set Next Review Date [DATE] May June July August September October November [DA…" at bounding box center [377, 111] width 255 height 155
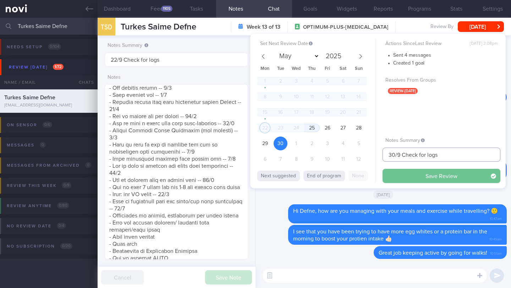
type input "30/9 Check for logs"
click at [396, 177] on button "Save Review" at bounding box center [441, 176] width 118 height 14
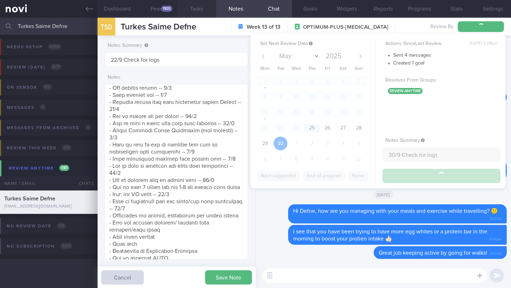
type input "30/9 Check for logs"
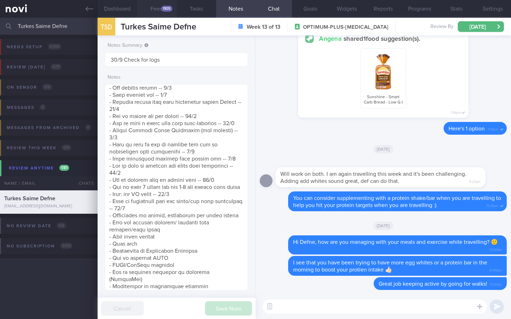
scroll to position [354613, 354516]
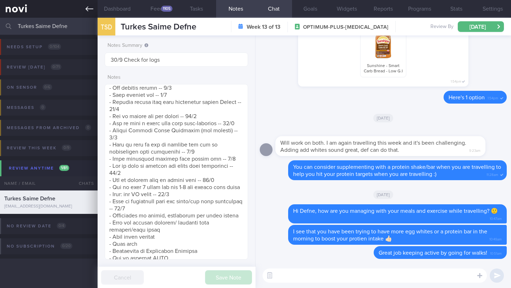
click at [88, 11] on icon at bounding box center [89, 9] width 8 height 8
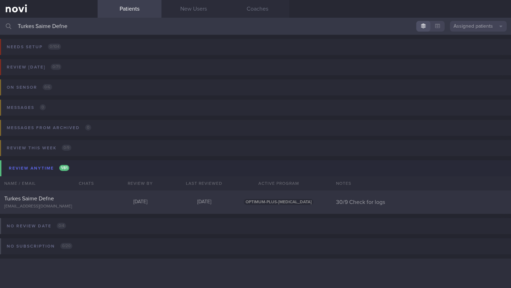
click at [50, 26] on input "Turkes Saime Defne" at bounding box center [255, 26] width 511 height 17
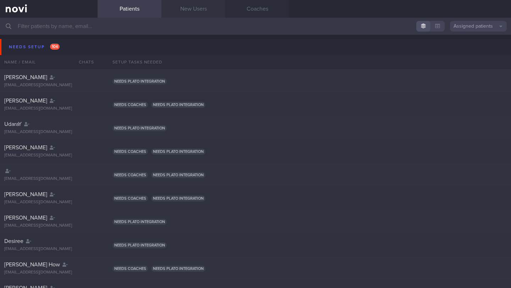
click at [187, 8] on link "New Users" at bounding box center [193, 9] width 64 height 18
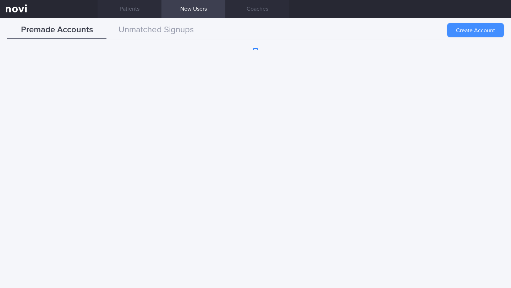
click at [469, 32] on button "Create Account" at bounding box center [475, 30] width 57 height 14
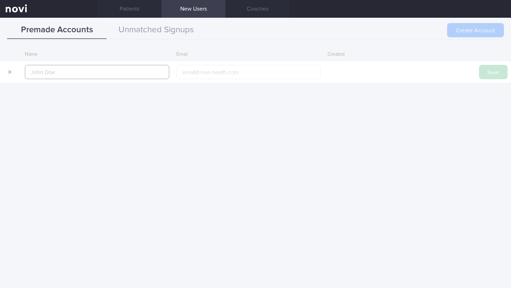
paste input "Gyeong [PERSON_NAME]"
type input "Gyeong [PERSON_NAME]"
click at [492, 75] on button "Save" at bounding box center [493, 72] width 28 height 14
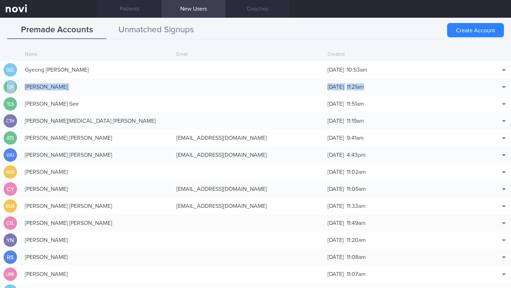
click at [162, 31] on button "Unmatched Signups" at bounding box center [155, 30] width 99 height 18
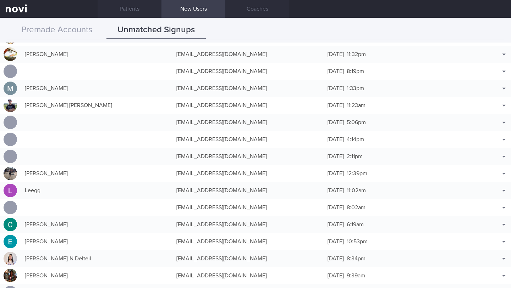
scroll to position [171, 0]
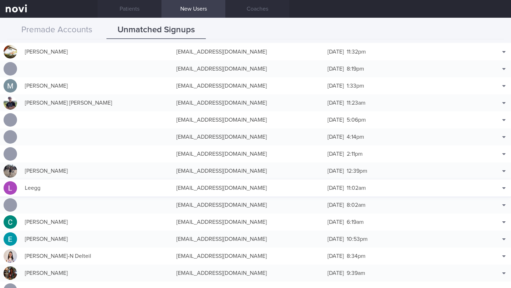
click at [55, 190] on div "Leegg" at bounding box center [96, 188] width 151 height 14
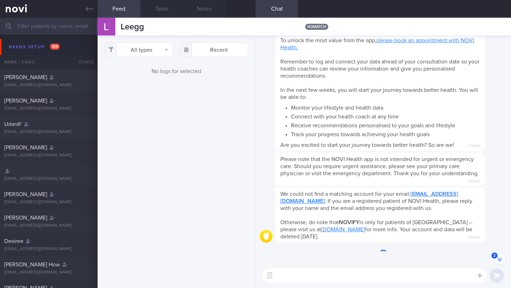
scroll to position [-37, 0]
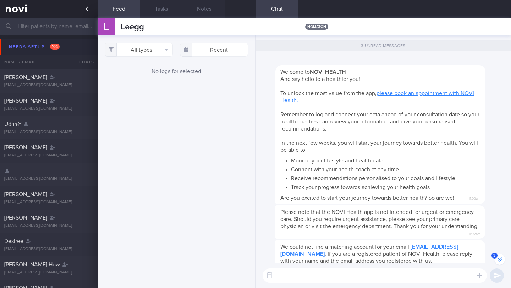
click at [87, 10] on icon at bounding box center [89, 9] width 8 height 8
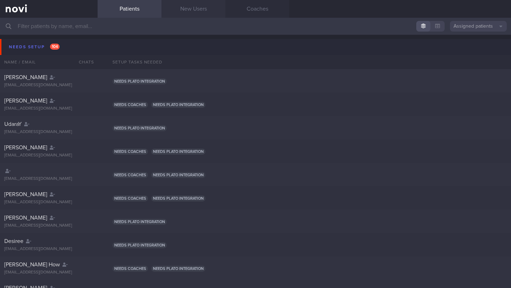
click at [190, 14] on link "New Users" at bounding box center [193, 9] width 64 height 18
click at [196, 7] on link "New Users" at bounding box center [193, 9] width 64 height 18
